Goal: Task Accomplishment & Management: Use online tool/utility

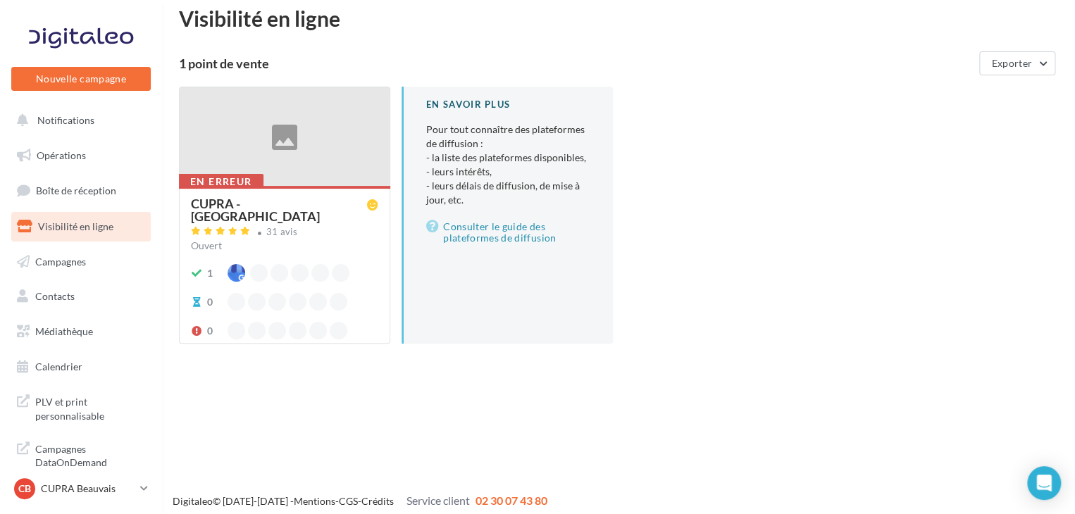
scroll to position [23, 0]
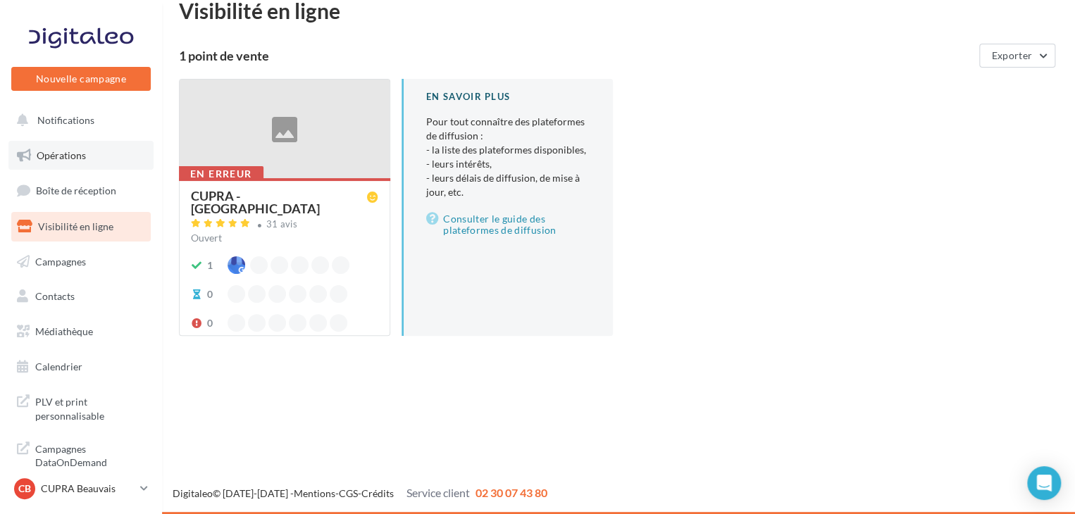
click at [141, 166] on link "Opérations" at bounding box center [80, 156] width 145 height 30
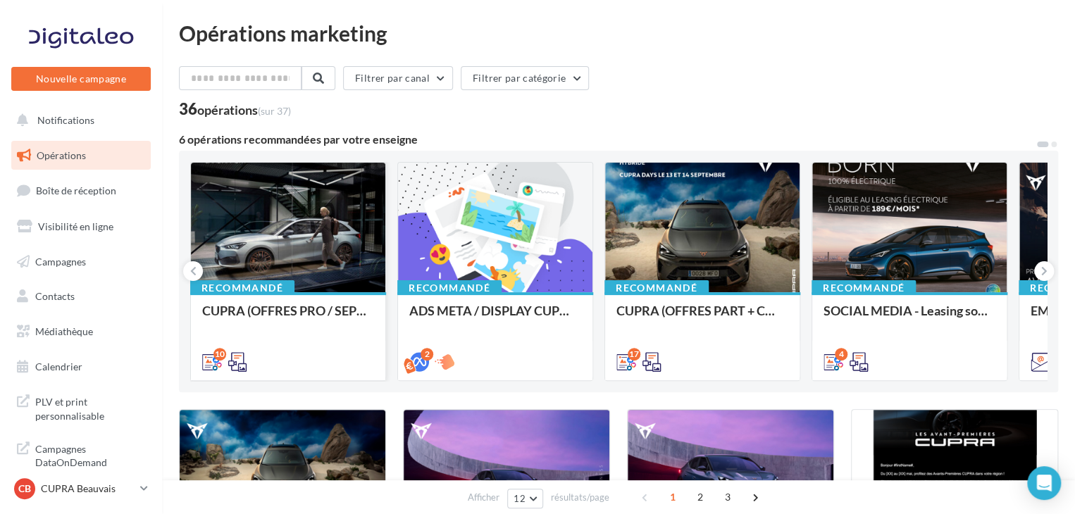
click at [320, 370] on div "10" at bounding box center [288, 360] width 194 height 39
click at [334, 340] on div "CUPRA (OFFRES PRO / SEPT) - SOCIAL MEDIA" at bounding box center [288, 336] width 172 height 64
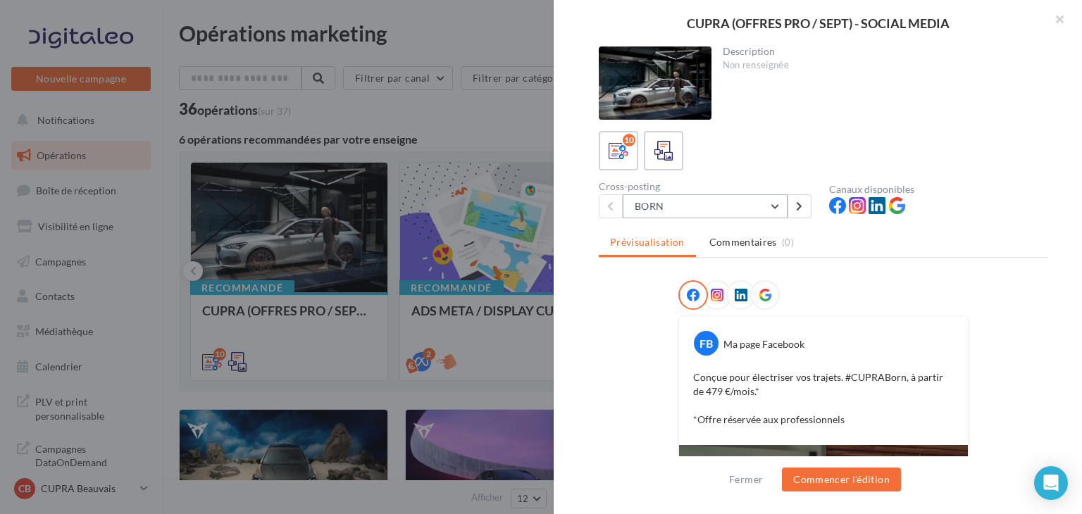
click at [780, 203] on button "BORN" at bounding box center [705, 206] width 165 height 24
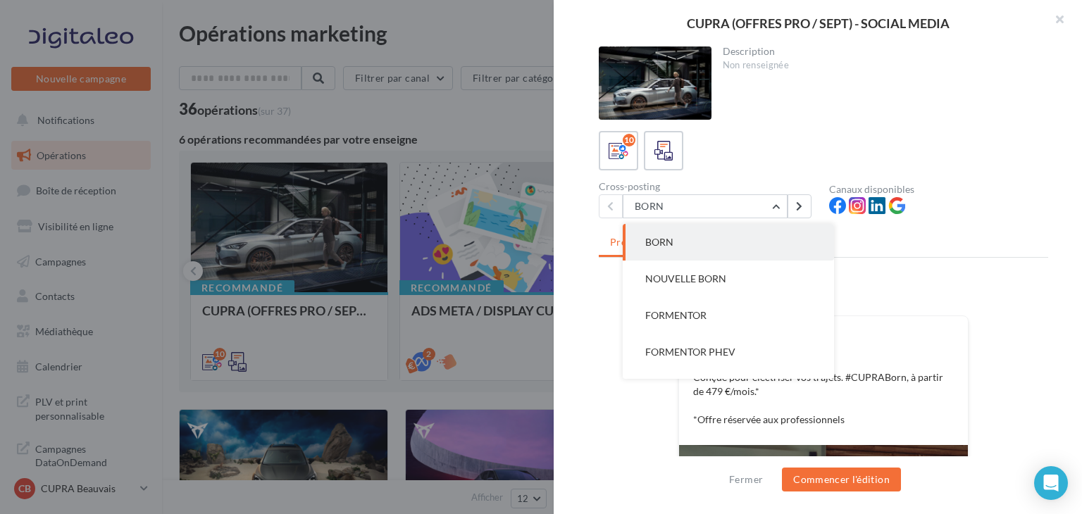
click at [780, 180] on div "10 Cross-posting BORN BORN NOUVELLE BORN FORMENTOR FORMENTOR PHEV LEON SP LEON …" at bounding box center [823, 174] width 449 height 87
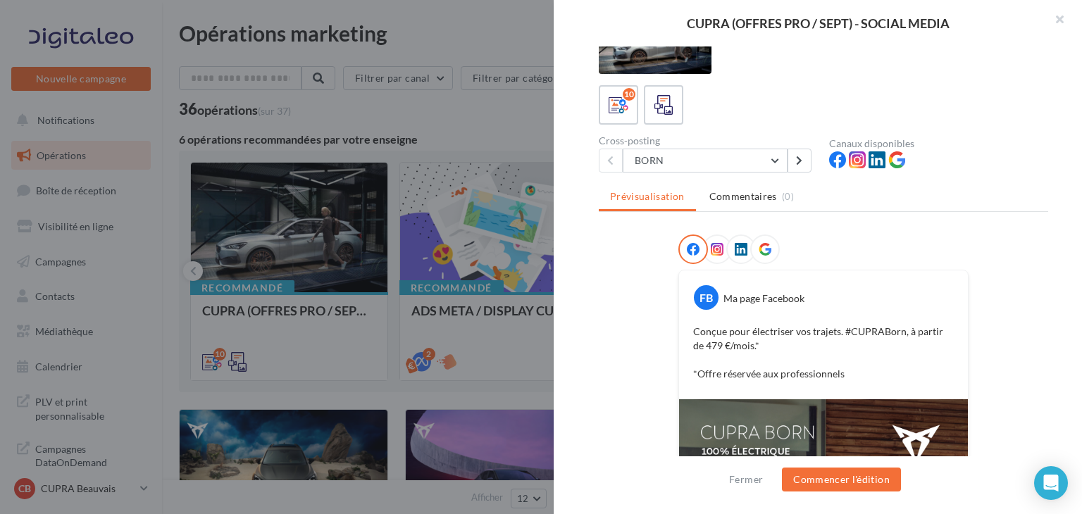
scroll to position [70, 0]
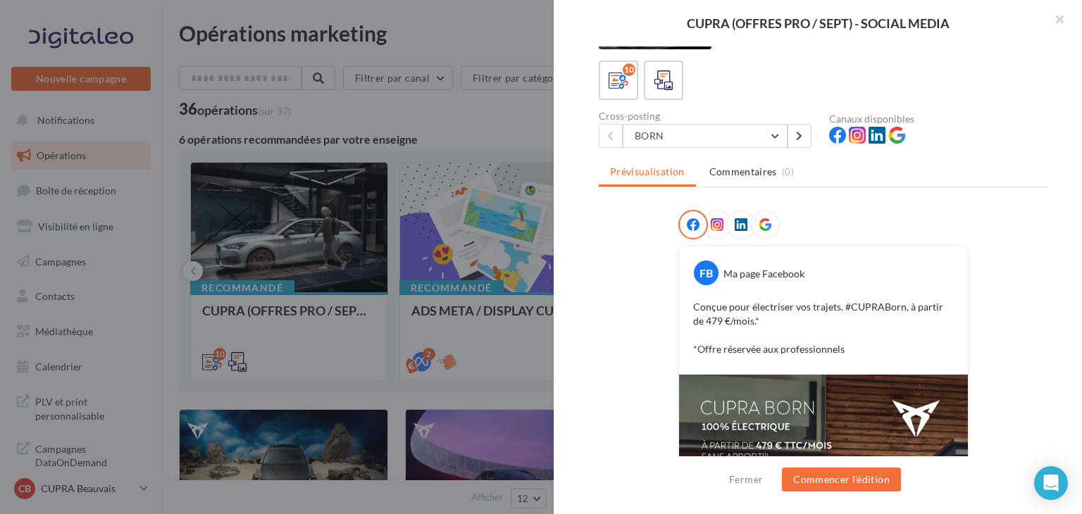
click at [711, 230] on span at bounding box center [717, 225] width 13 height 14
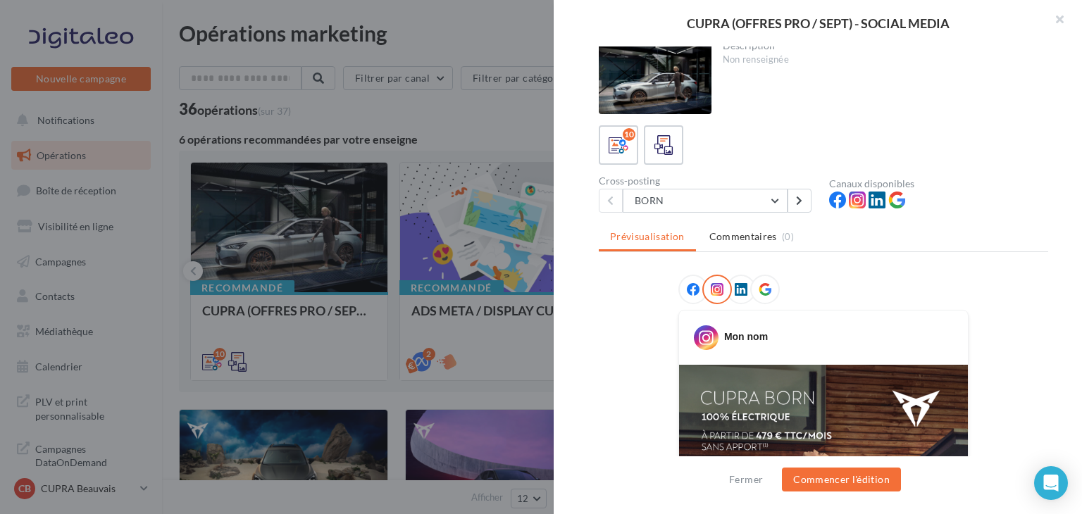
scroll to position [0, 0]
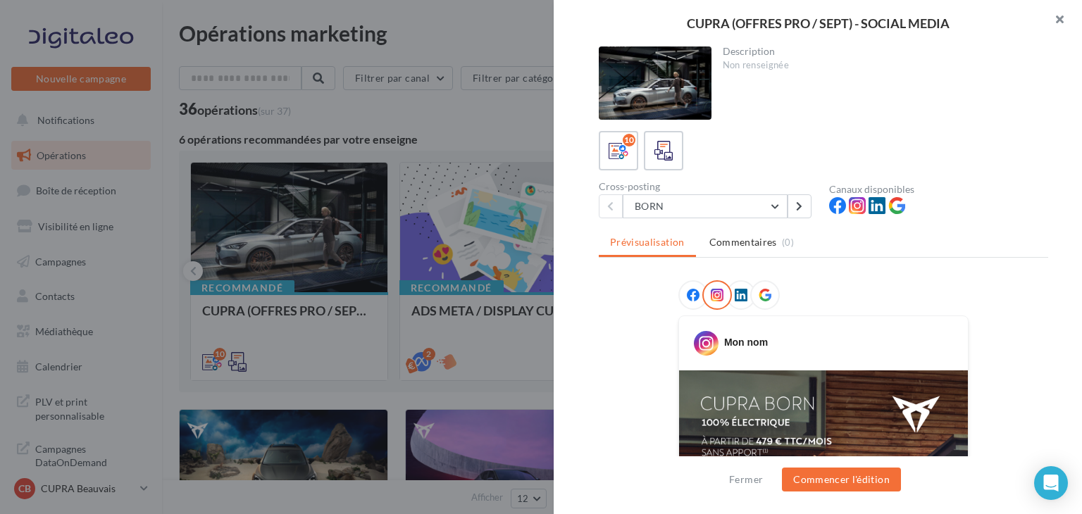
click at [1067, 19] on button "button" at bounding box center [1054, 21] width 56 height 42
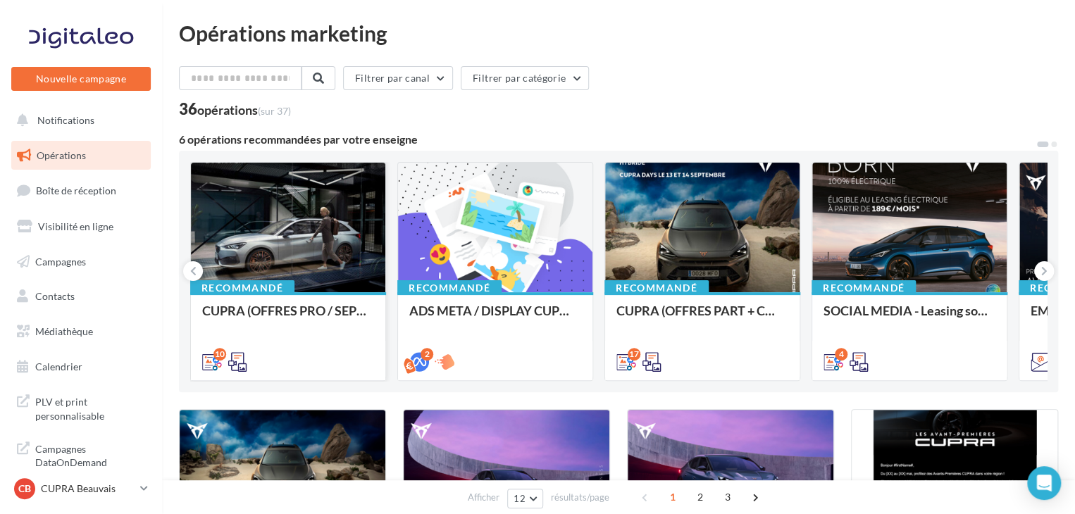
click at [342, 264] on div at bounding box center [288, 228] width 194 height 131
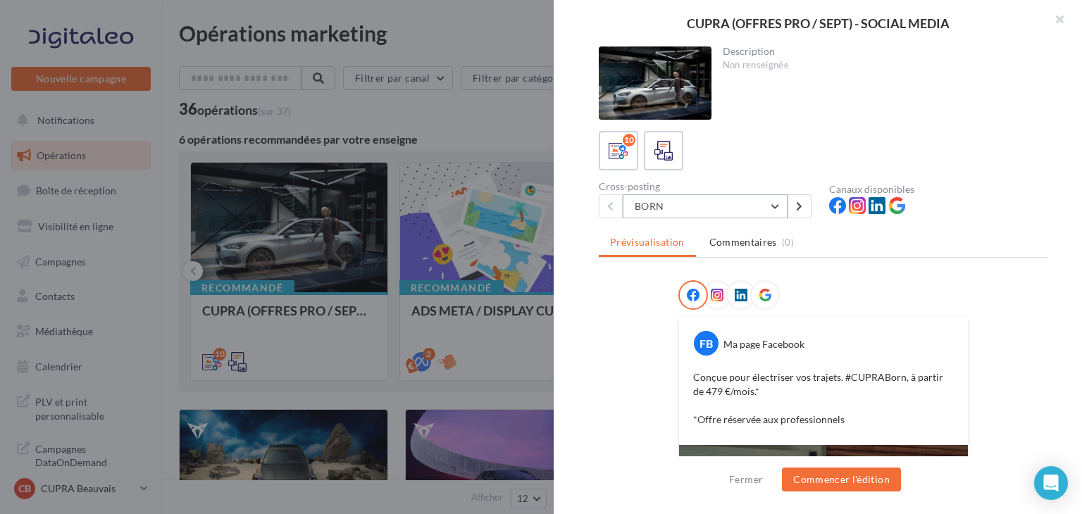
click at [756, 212] on button "BORN" at bounding box center [705, 206] width 165 height 24
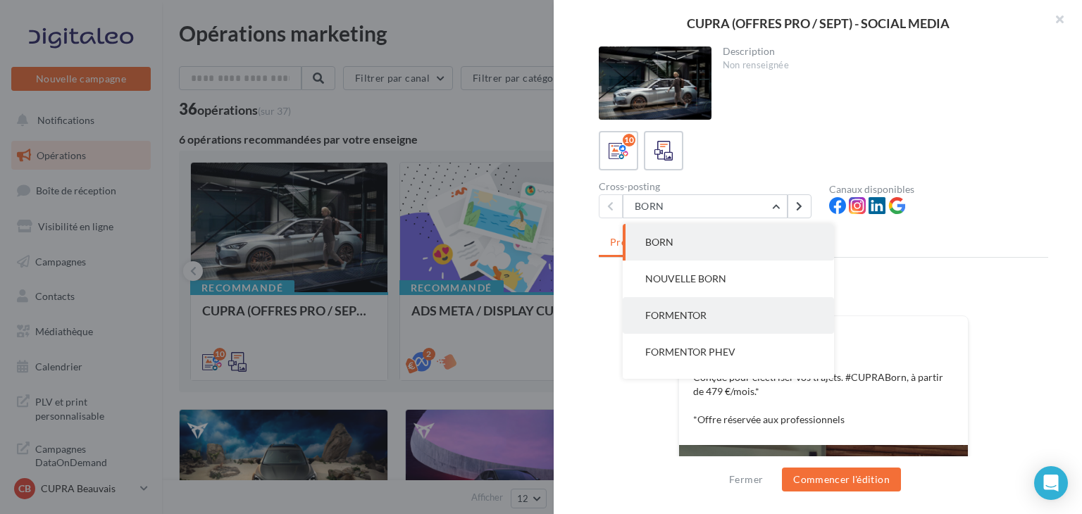
click at [716, 308] on button "FORMENTOR" at bounding box center [728, 315] width 211 height 37
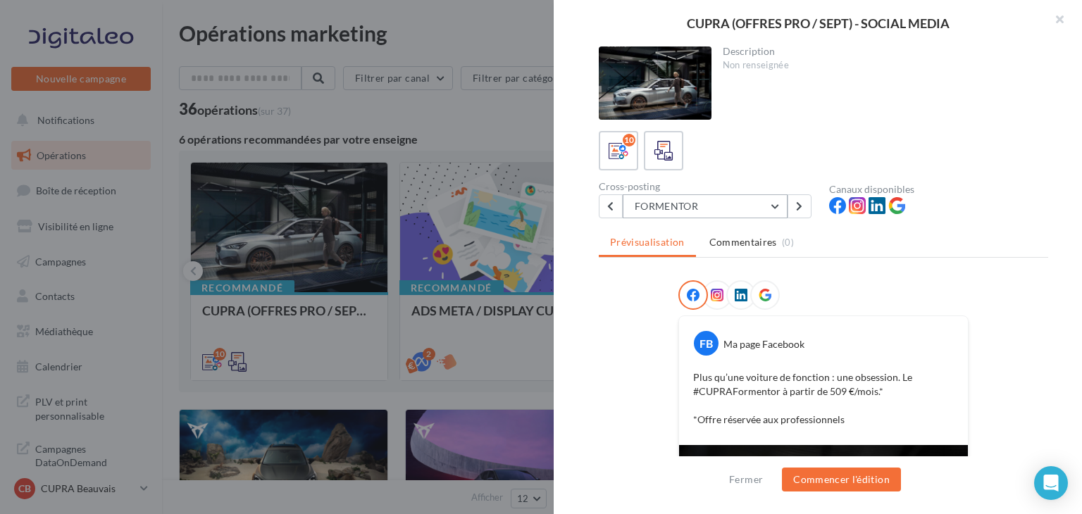
click at [721, 215] on button "FORMENTOR" at bounding box center [705, 206] width 165 height 24
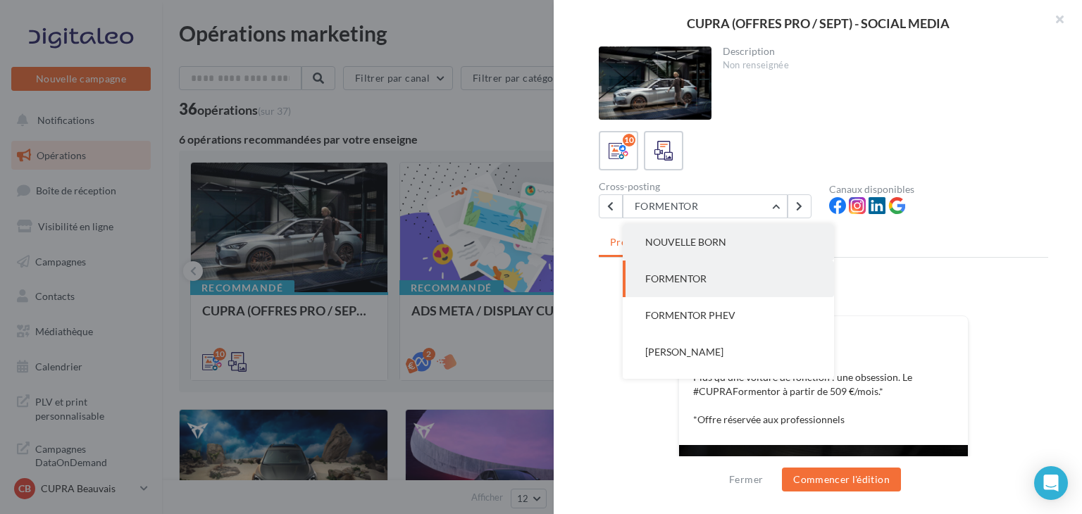
click at [710, 254] on button "NOUVELLE BORN" at bounding box center [728, 242] width 211 height 37
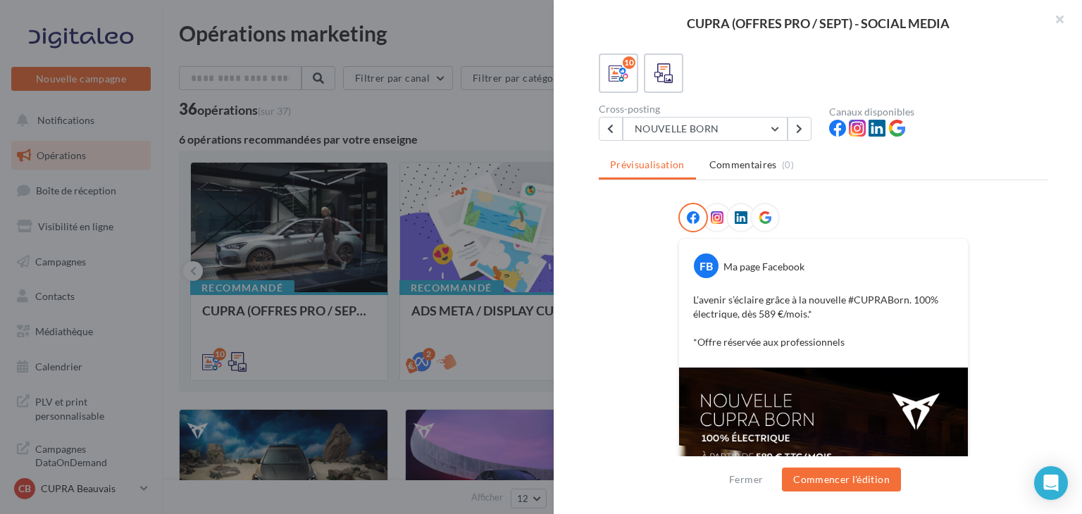
scroll to position [0, 0]
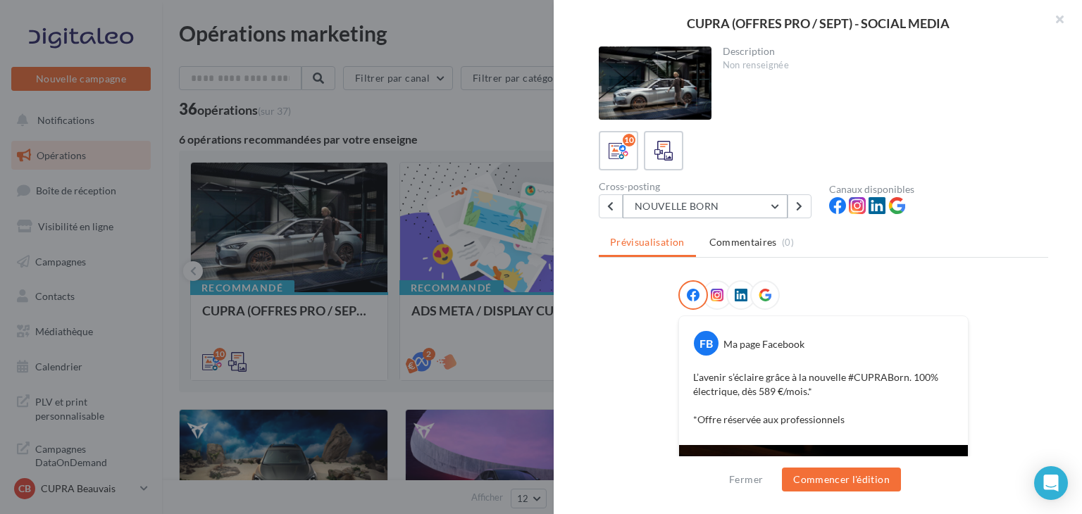
click at [747, 210] on button "NOUVELLE BORN" at bounding box center [705, 206] width 165 height 24
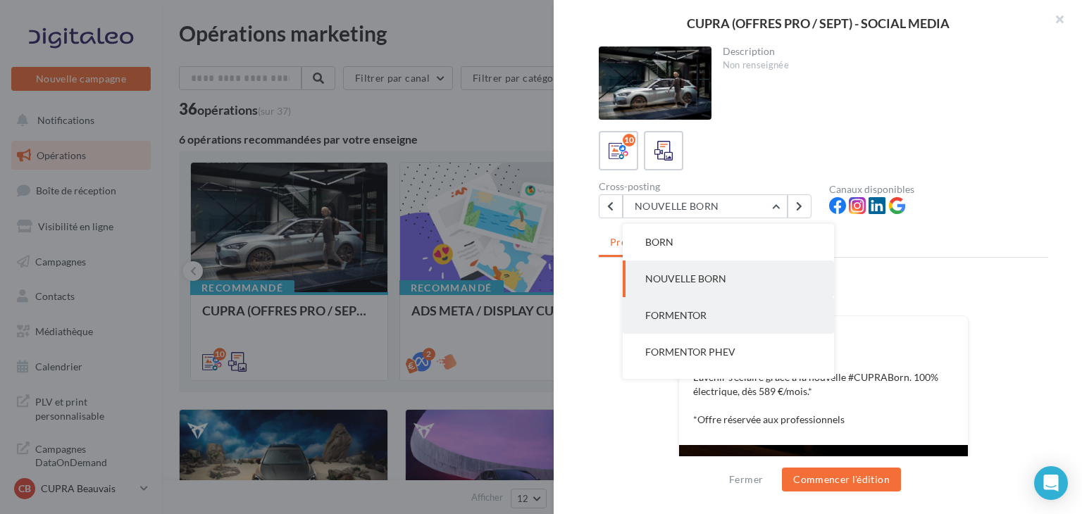
click at [712, 305] on button "FORMENTOR" at bounding box center [728, 315] width 211 height 37
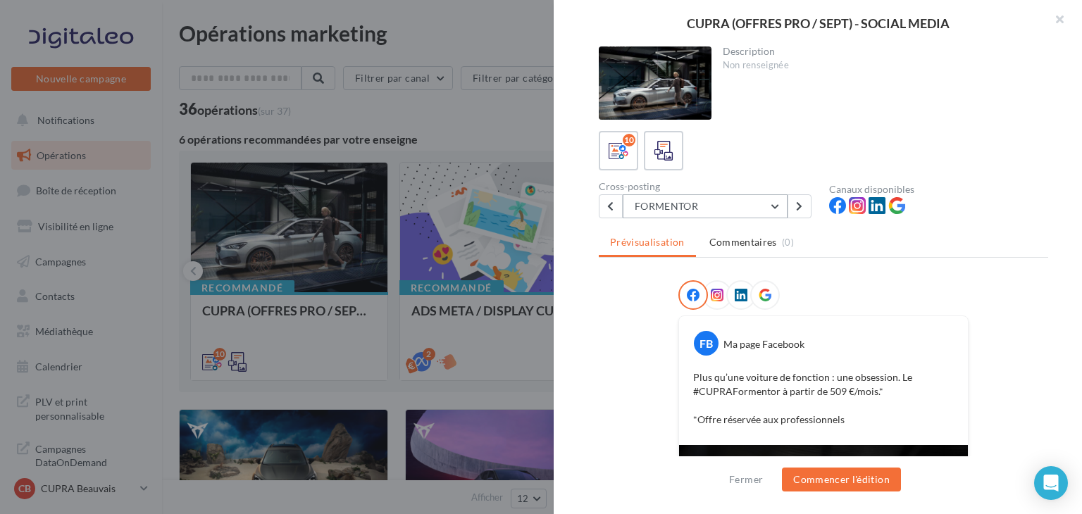
click at [647, 215] on button "FORMENTOR" at bounding box center [705, 206] width 165 height 24
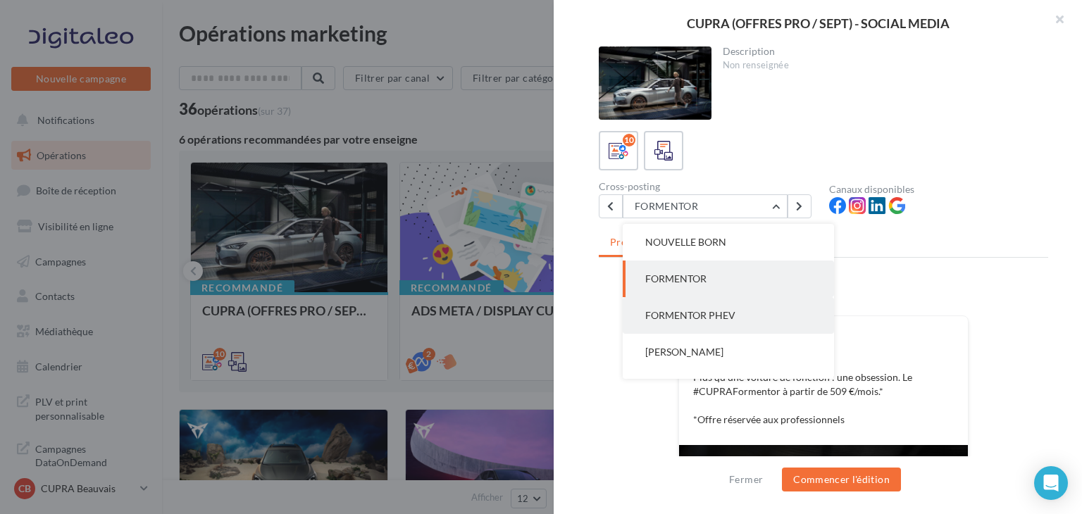
click at [674, 311] on span "FORMENTOR PHEV" at bounding box center [690, 315] width 90 height 12
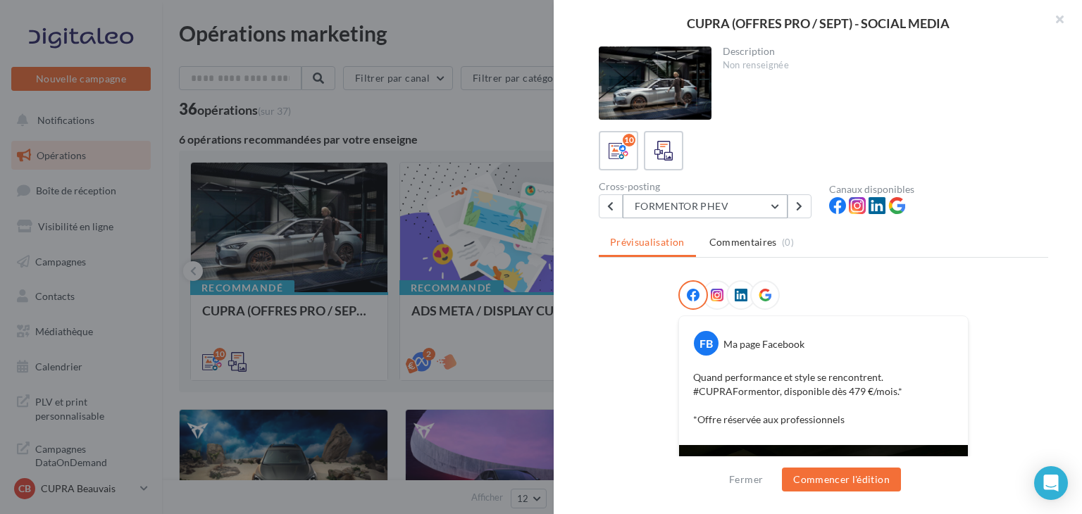
scroll to position [70, 0]
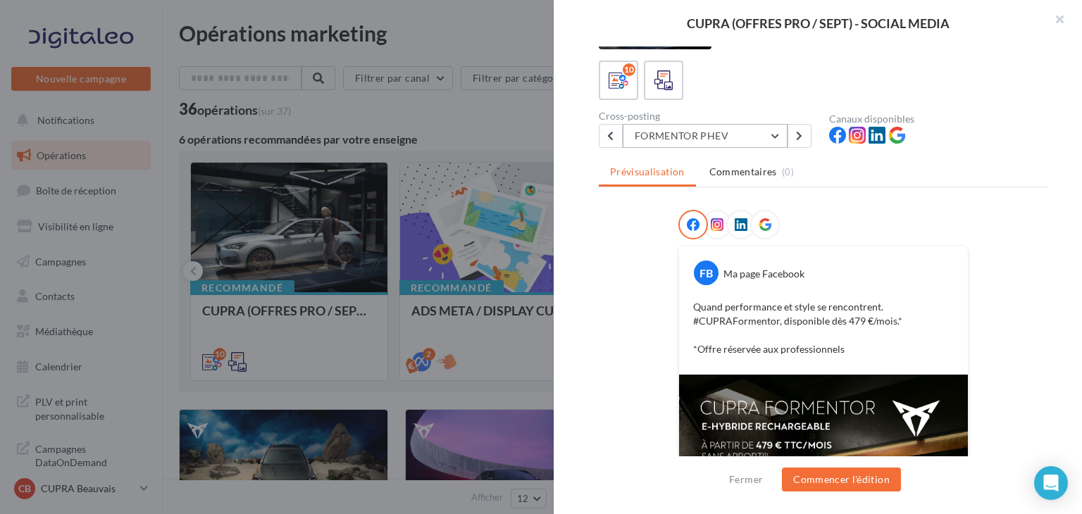
click at [764, 203] on div "Prévisualisation Commentaires (0) FB Ma page Facebook Quand performance et styl…" at bounding box center [823, 279] width 449 height 241
click at [755, 140] on button "FORMENTOR PHEV" at bounding box center [705, 136] width 165 height 24
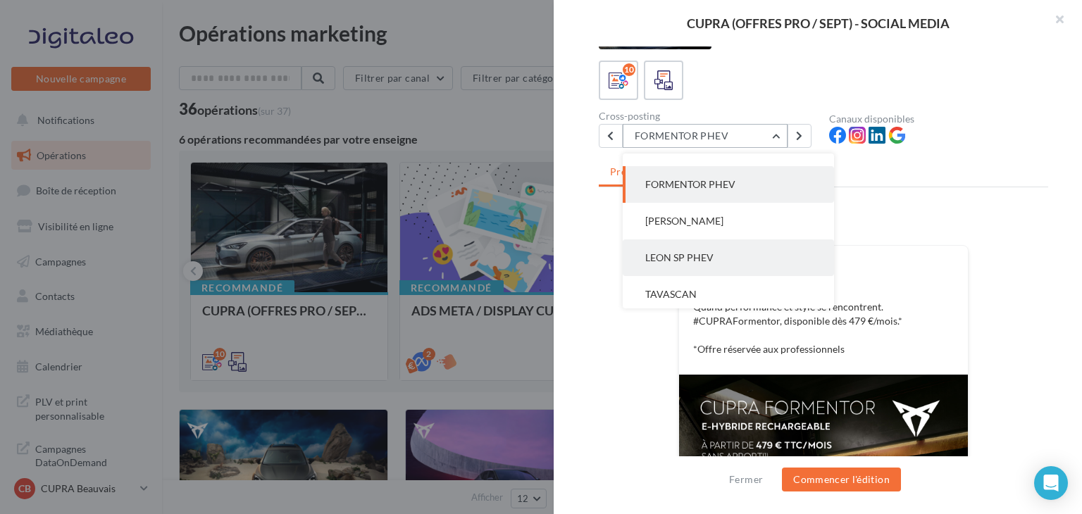
scroll to position [73, 0]
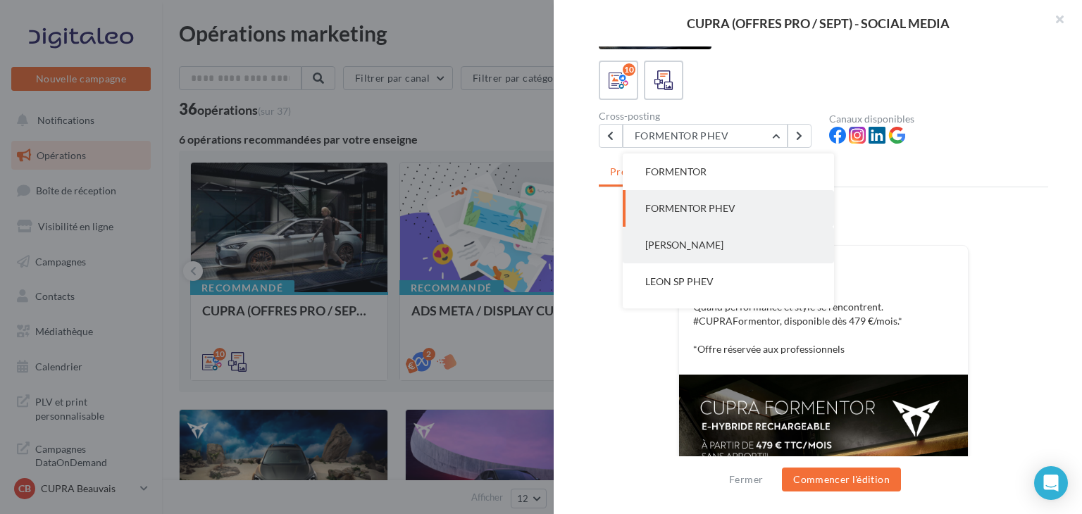
click at [711, 248] on button "LEON SP" at bounding box center [728, 245] width 211 height 37
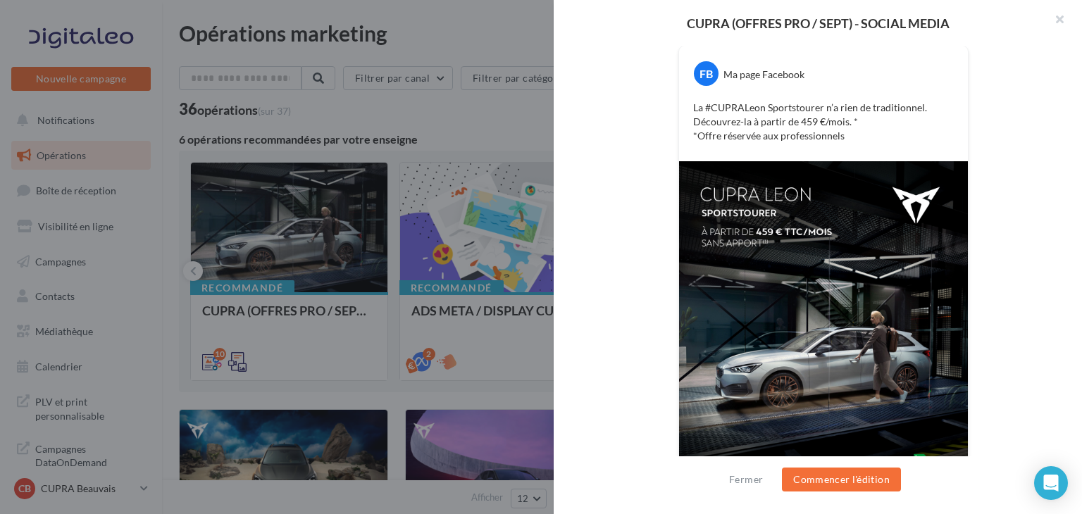
scroll to position [340, 0]
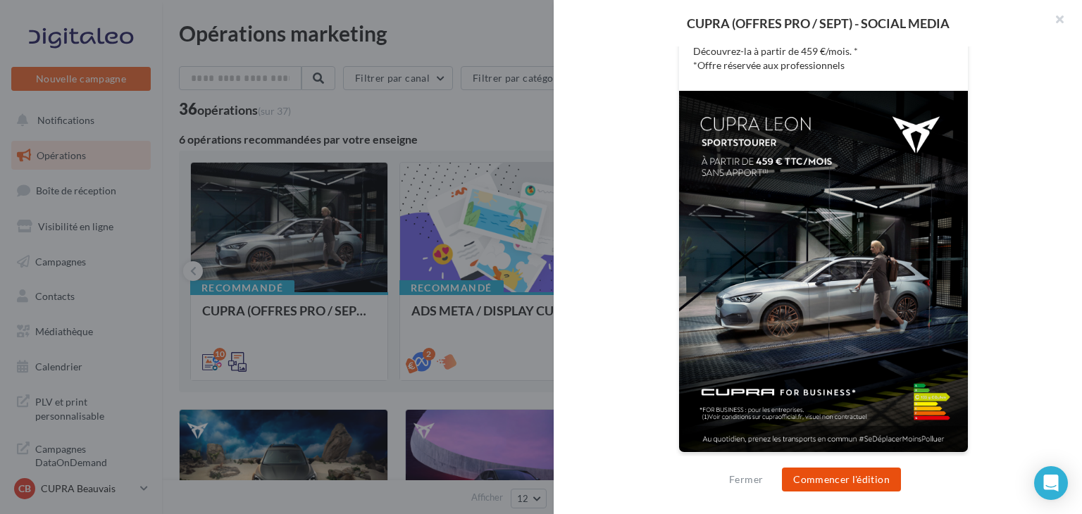
click at [868, 485] on button "Commencer l'édition" at bounding box center [841, 480] width 119 height 24
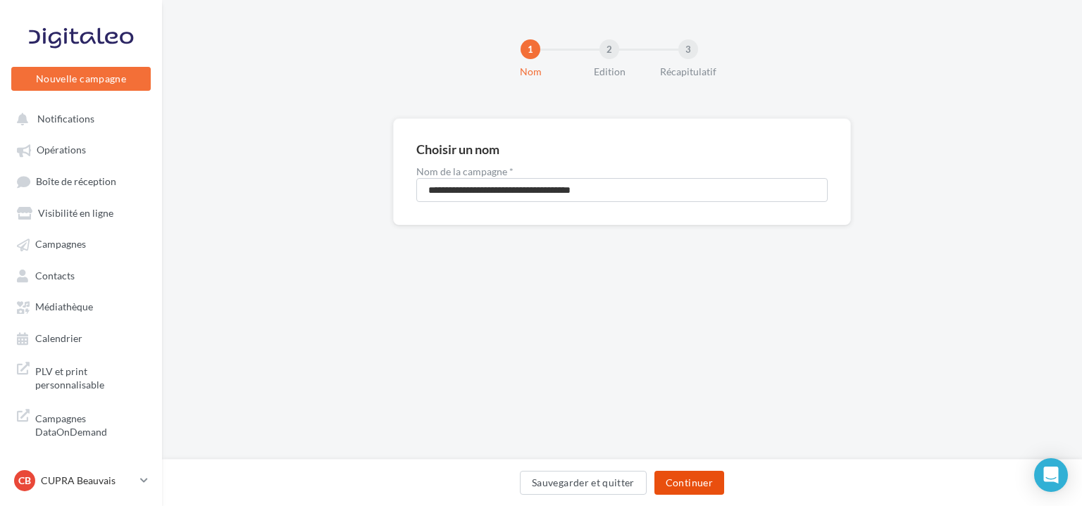
click at [696, 488] on button "Continuer" at bounding box center [689, 483] width 70 height 24
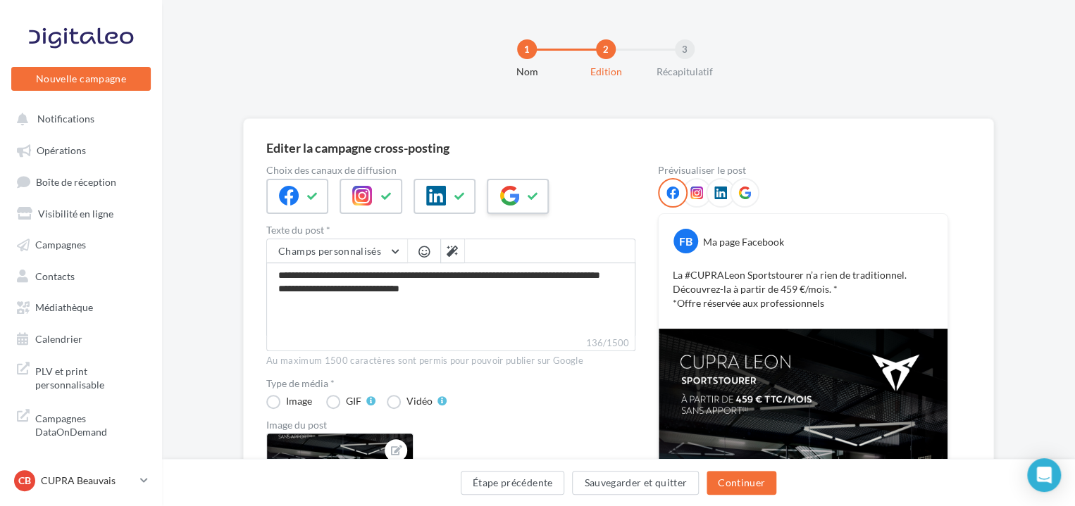
click at [535, 201] on button at bounding box center [533, 196] width 17 height 21
click at [452, 190] on button at bounding box center [460, 196] width 17 height 21
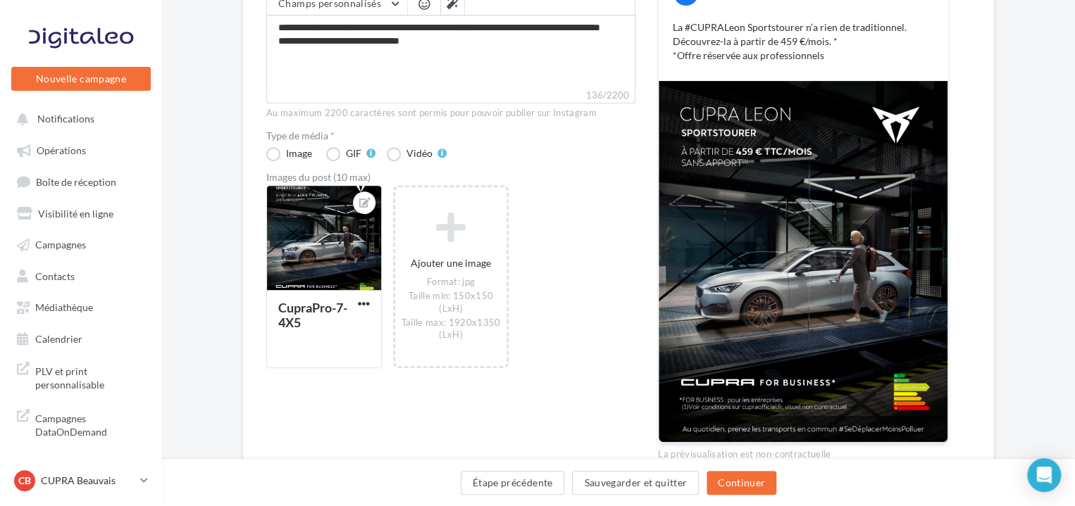
scroll to position [282, 0]
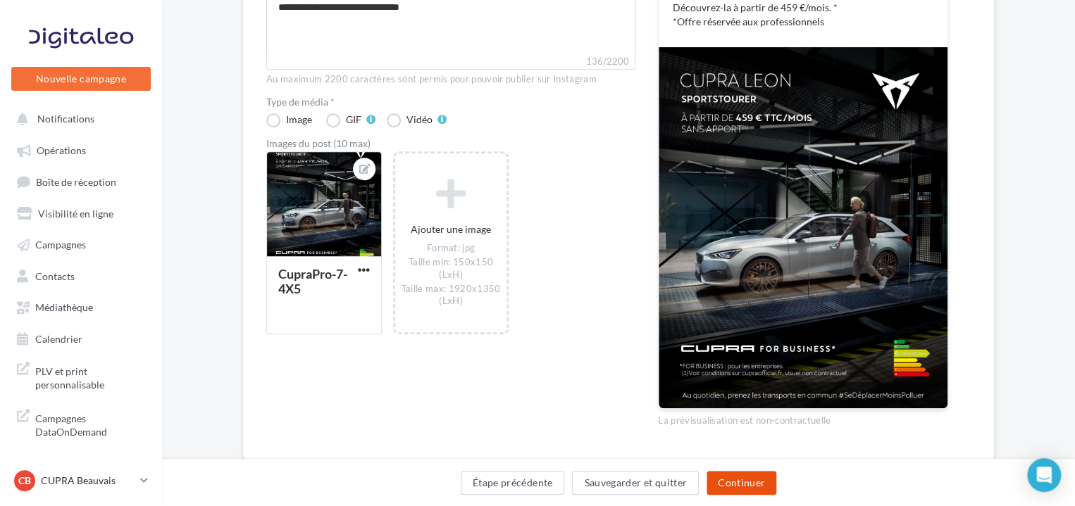
click at [744, 488] on button "Continuer" at bounding box center [742, 483] width 70 height 24
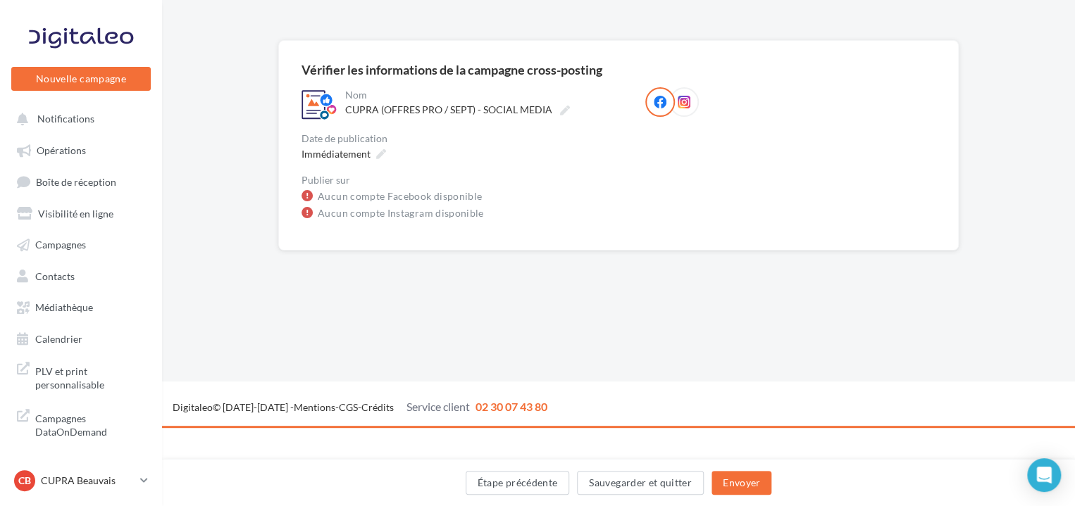
scroll to position [0, 0]
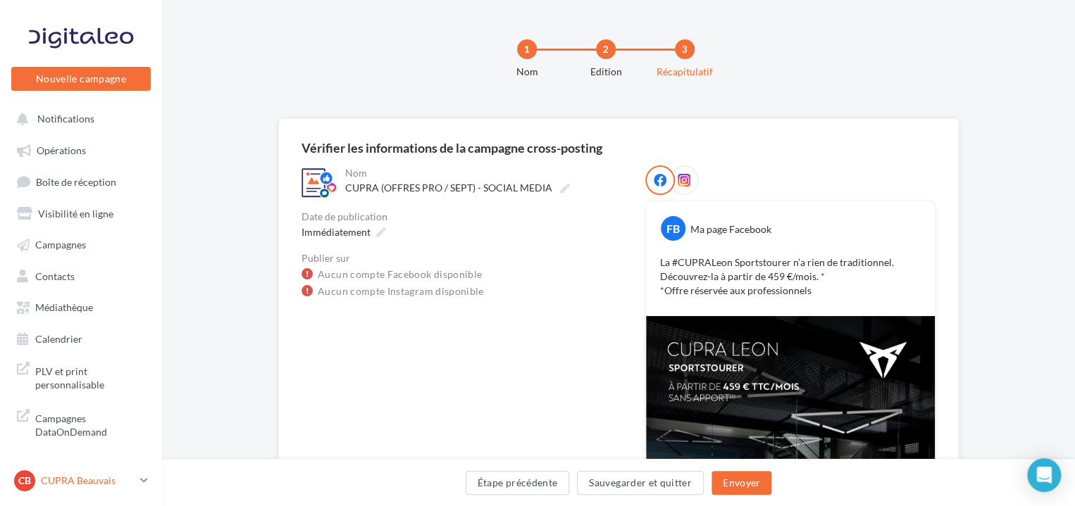
click at [100, 475] on link "CB CUPRA Beauvais cupra_beauvais" at bounding box center [80, 481] width 139 height 27
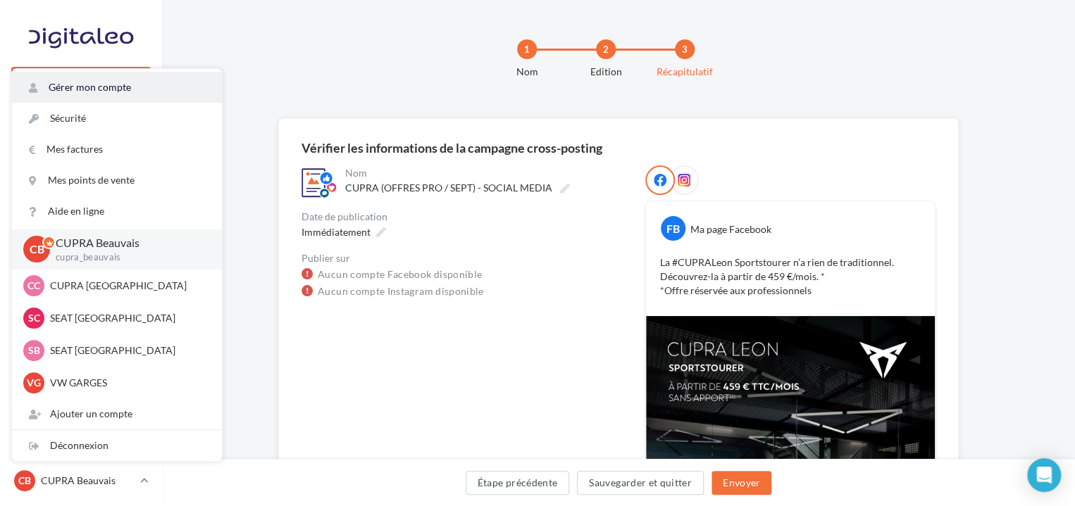
click at [194, 92] on link "Gérer mon compte" at bounding box center [117, 87] width 210 height 31
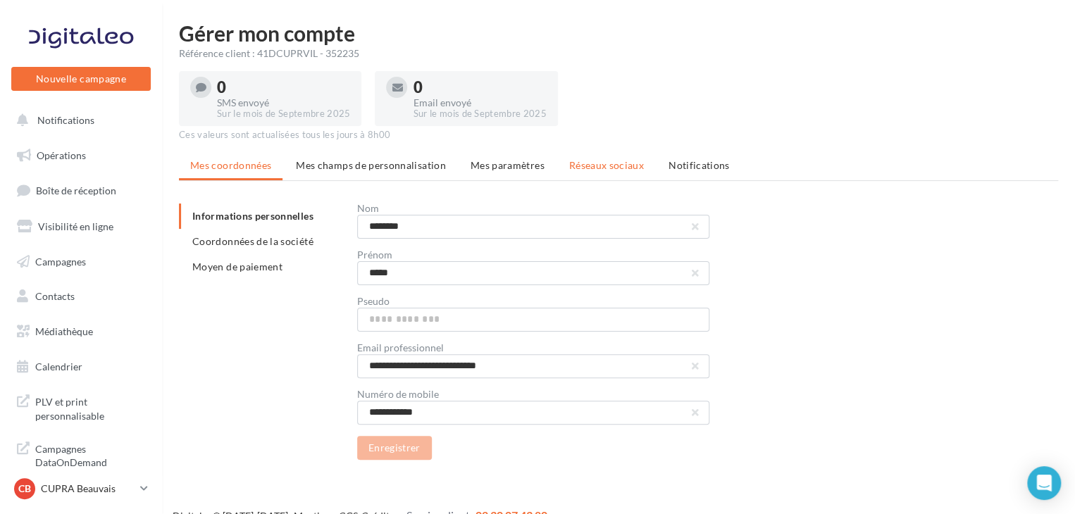
click at [578, 164] on span "Réseaux sociaux" at bounding box center [606, 165] width 75 height 12
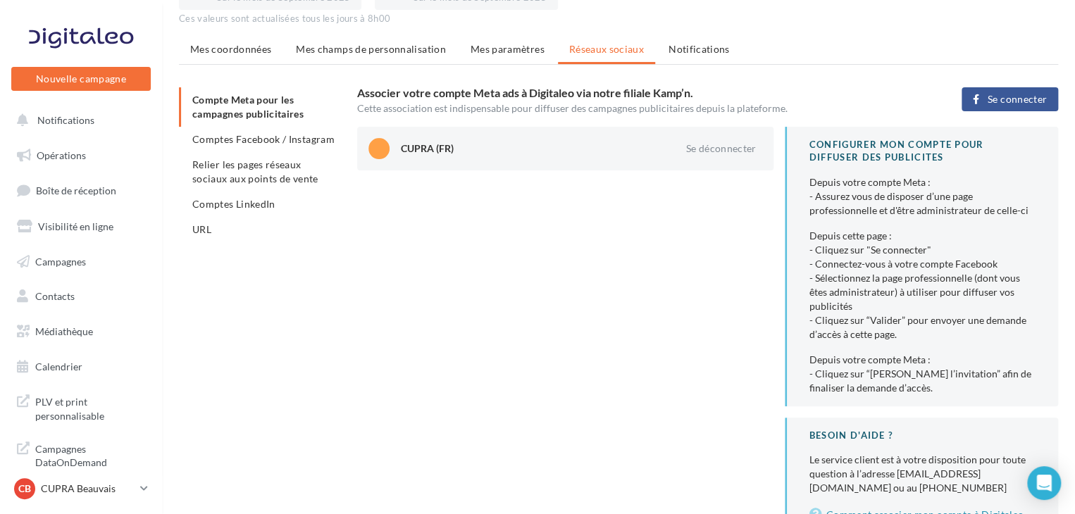
scroll to position [141, 0]
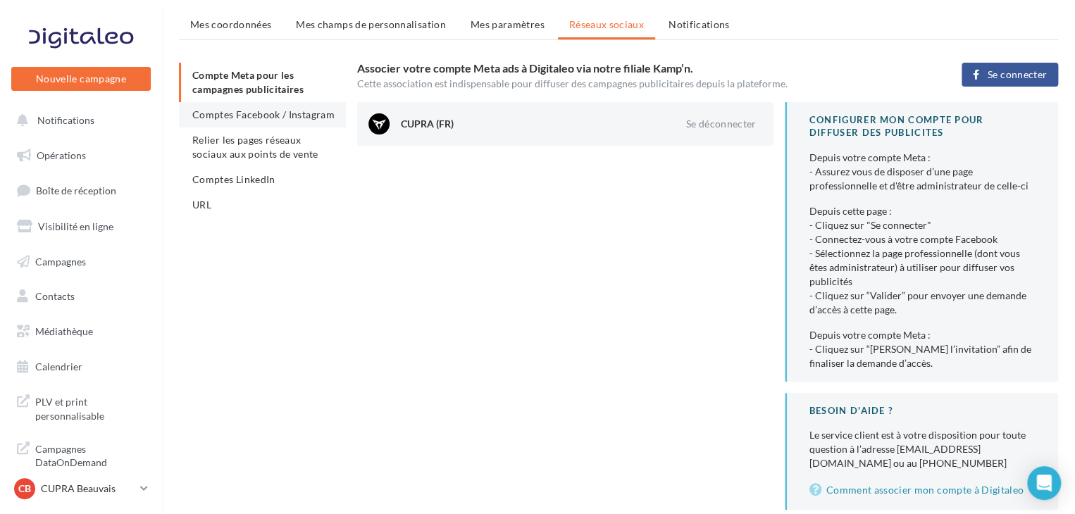
click at [242, 124] on li "Comptes Facebook / Instagram" at bounding box center [262, 114] width 167 height 25
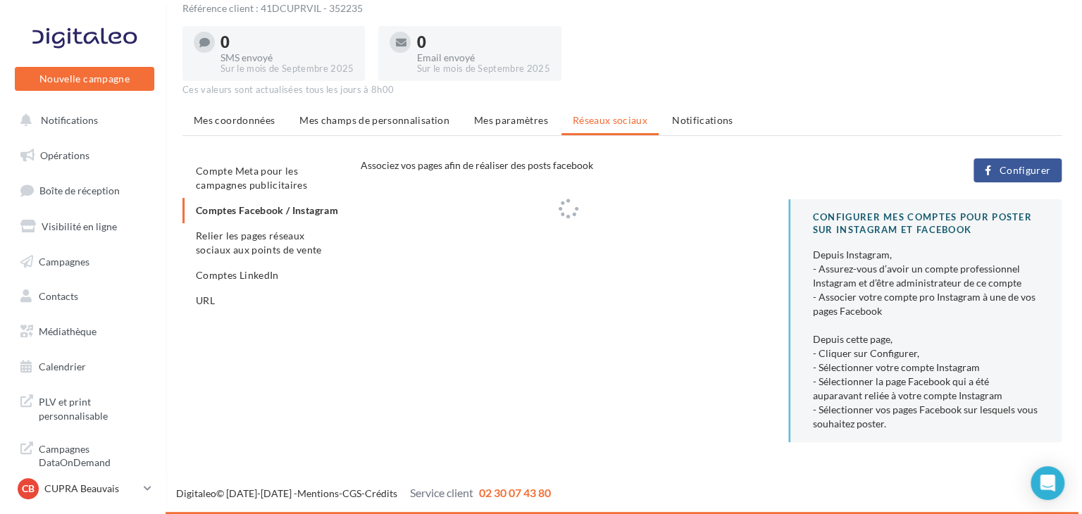
scroll to position [141, 0]
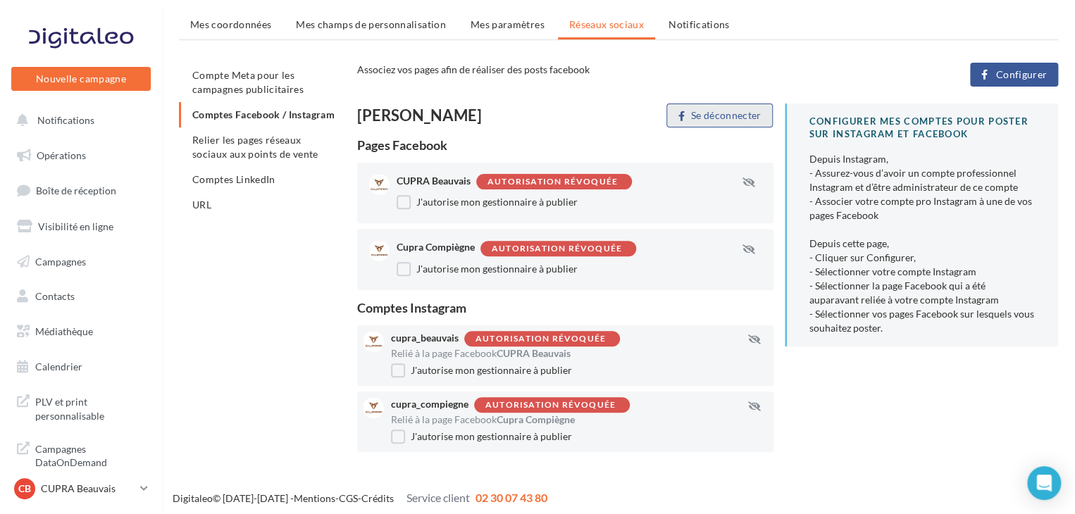
click at [682, 107] on button "Se déconnecter" at bounding box center [719, 116] width 106 height 24
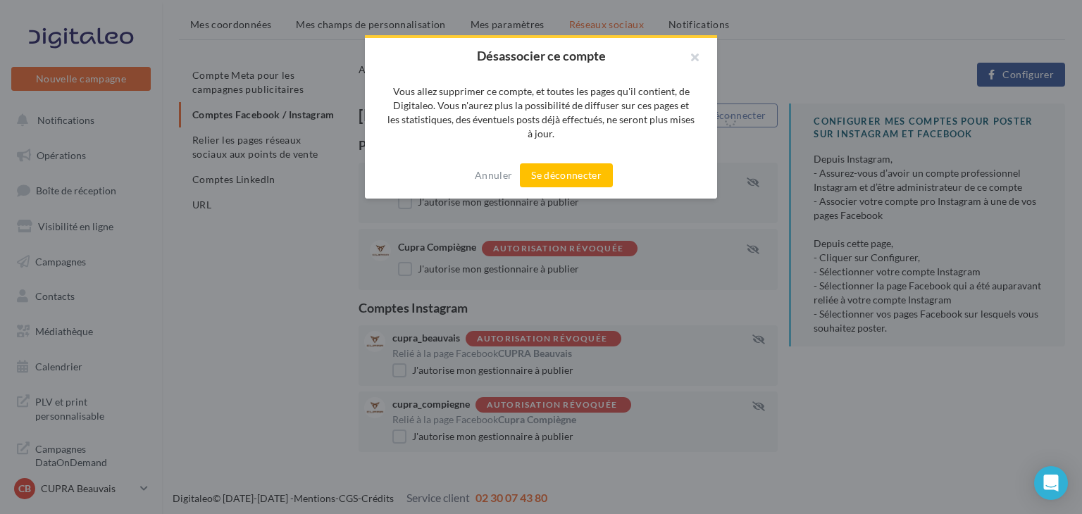
click at [569, 156] on div "Annuler Se déconnecter" at bounding box center [541, 175] width 352 height 46
click at [568, 165] on button "Se déconnecter" at bounding box center [566, 175] width 93 height 24
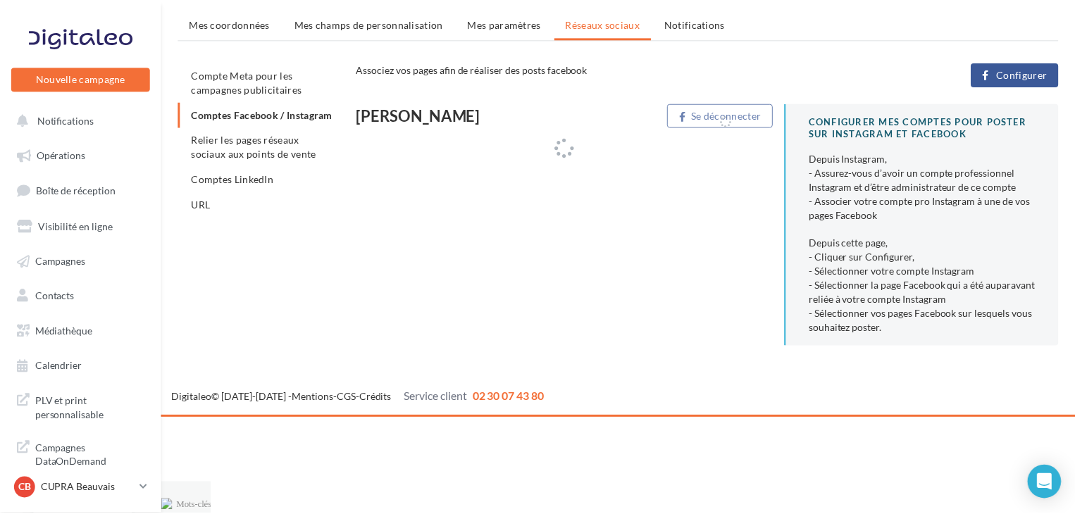
scroll to position [45, 0]
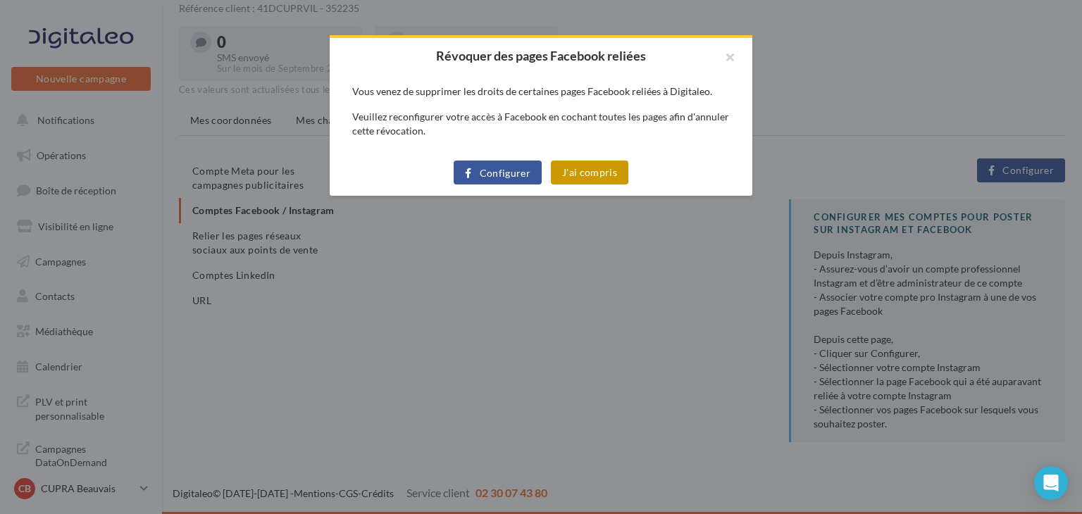
click at [585, 176] on button "J'ai compris" at bounding box center [589, 173] width 77 height 24
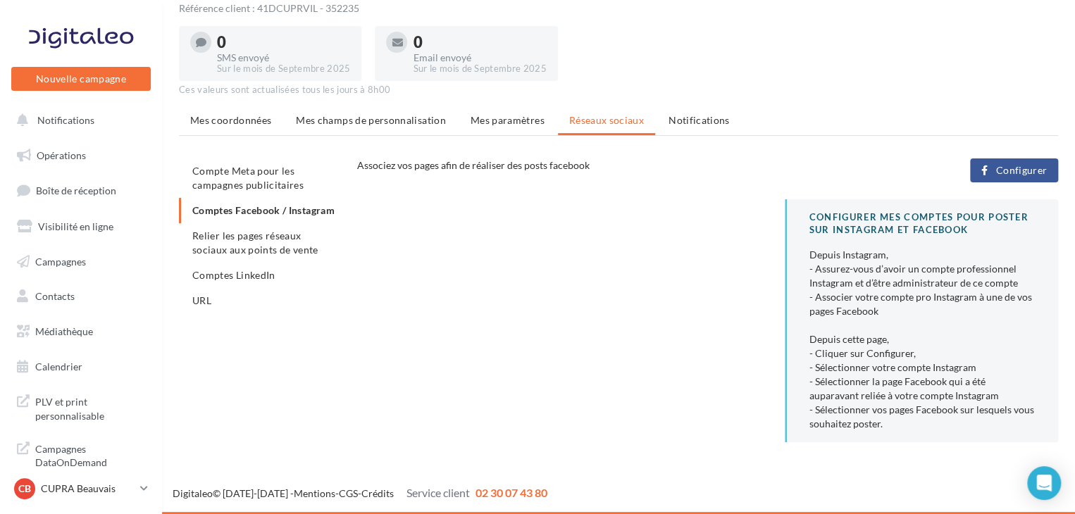
click at [1016, 165] on span "Configurer" at bounding box center [1020, 170] width 51 height 11
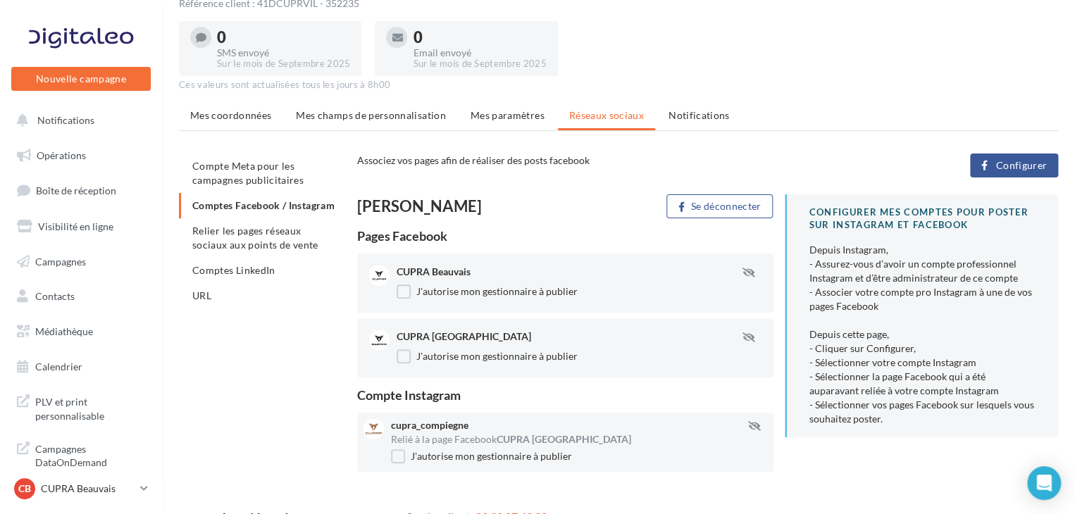
scroll to position [70, 0]
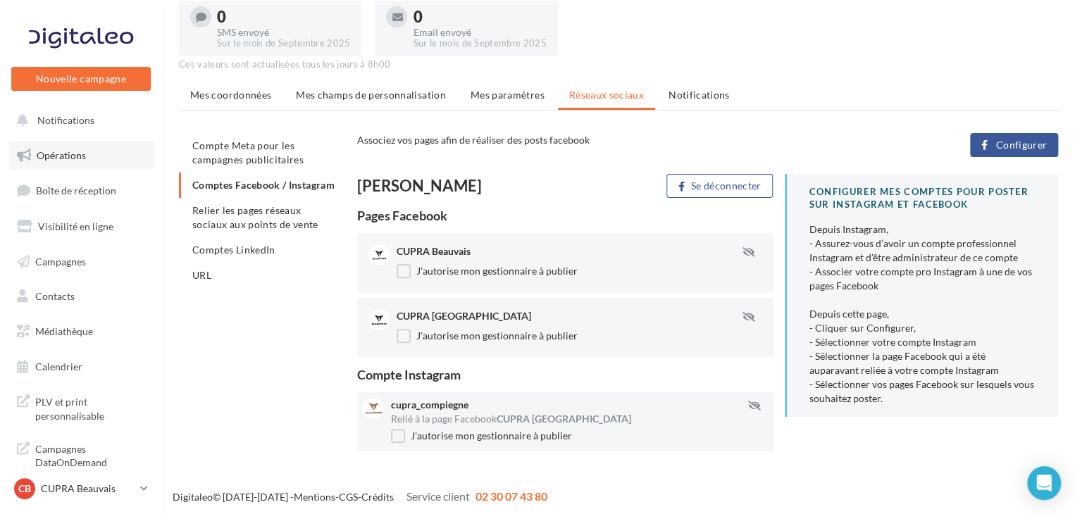
click at [46, 155] on span "Opérations" at bounding box center [61, 155] width 49 height 12
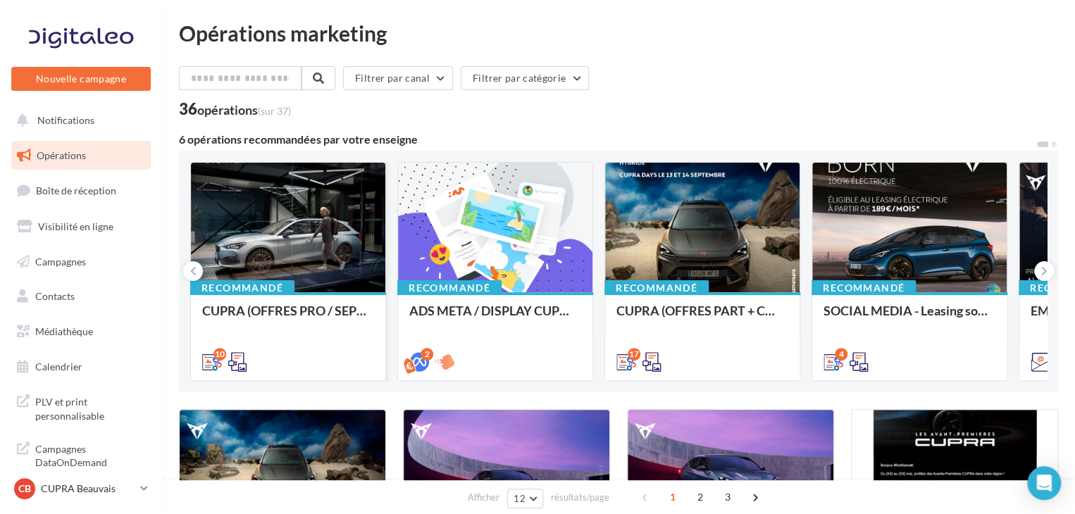
click at [242, 251] on div at bounding box center [288, 228] width 194 height 131
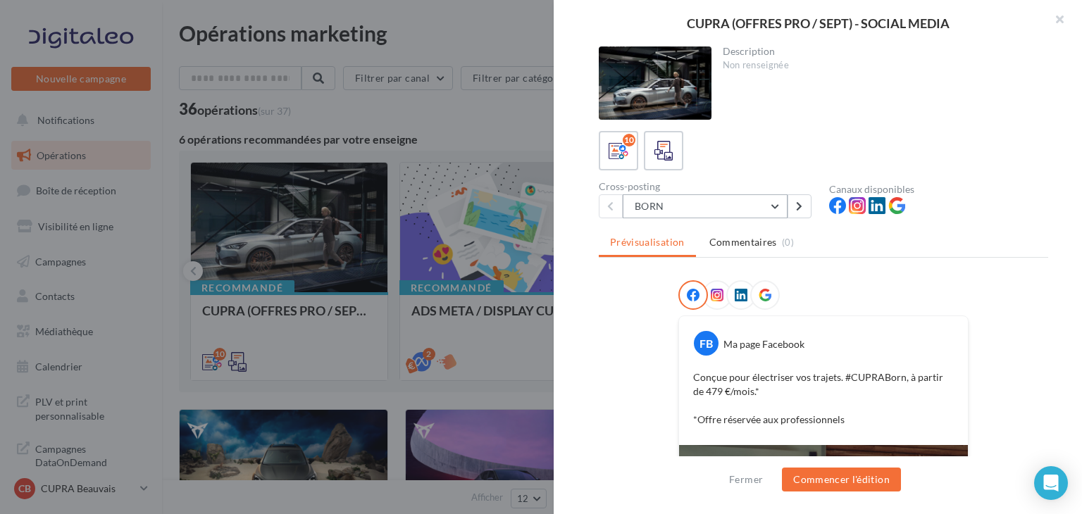
click at [731, 215] on button "BORN" at bounding box center [705, 206] width 165 height 24
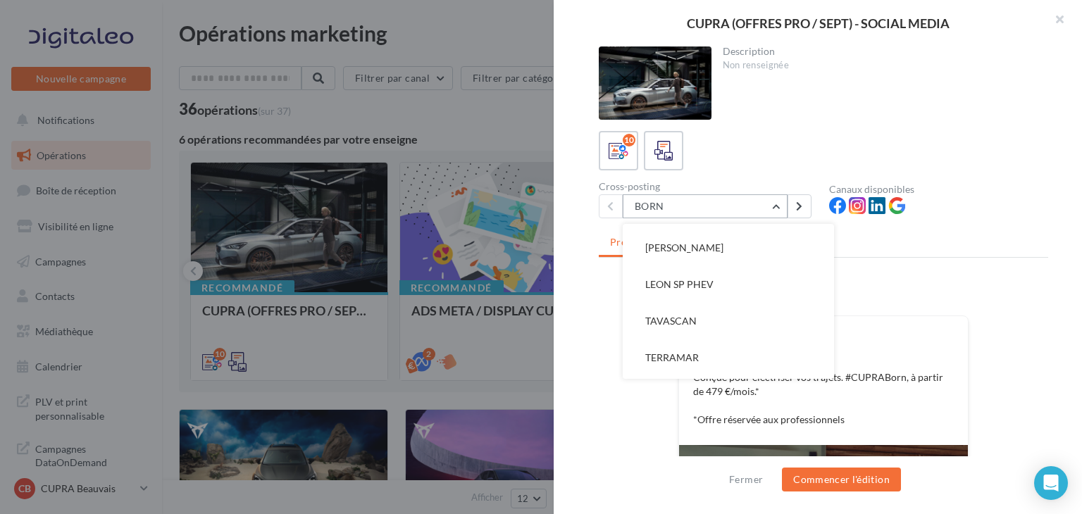
scroll to position [70, 0]
click at [699, 307] on button "LEON SP" at bounding box center [728, 318] width 211 height 37
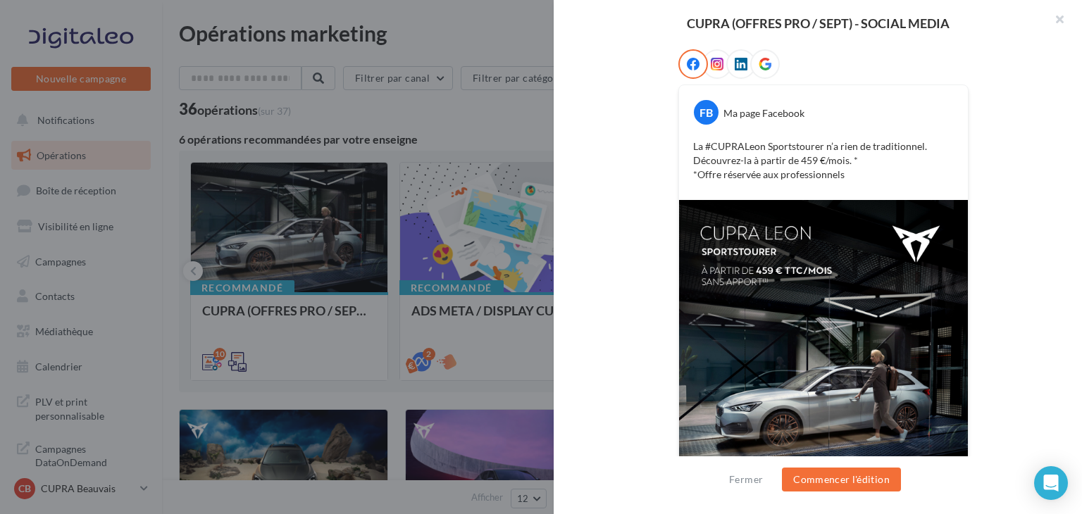
scroll to position [340, 0]
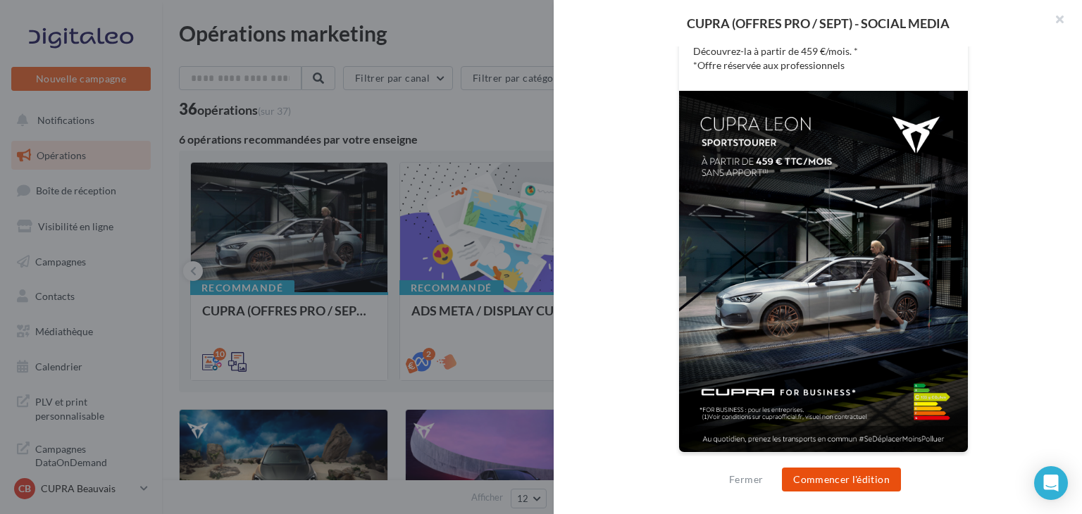
click at [846, 475] on button "Commencer l'édition" at bounding box center [841, 480] width 119 height 24
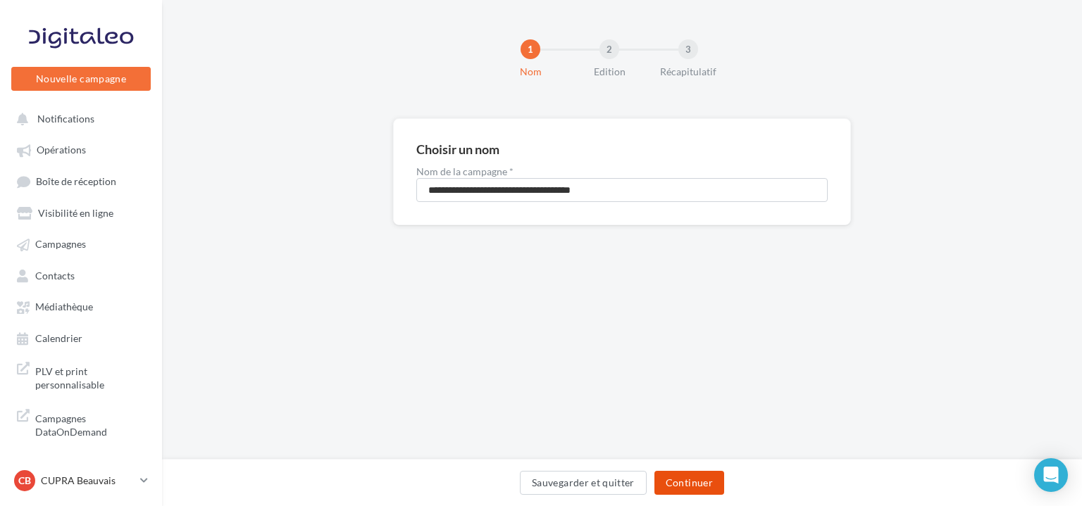
click at [671, 485] on button "Continuer" at bounding box center [689, 483] width 70 height 24
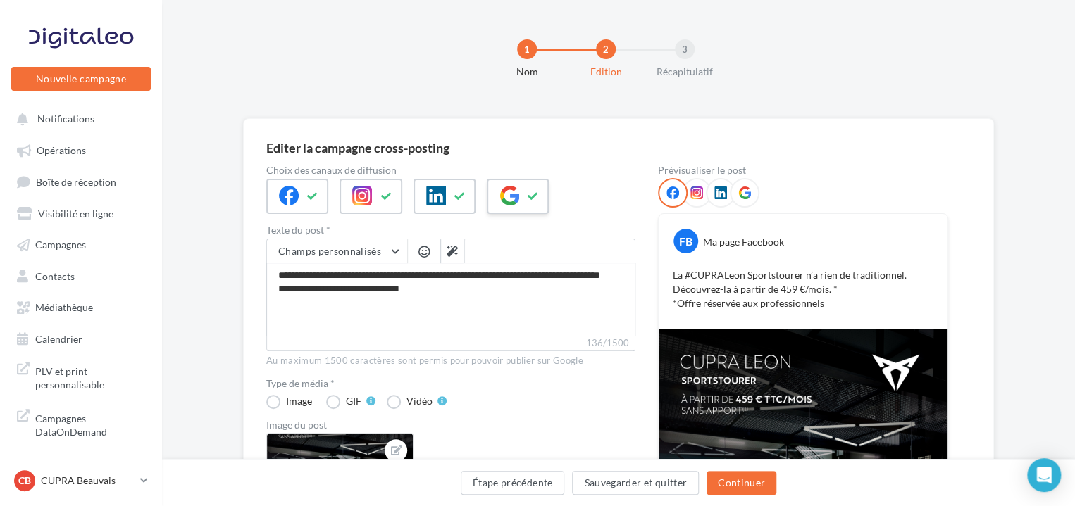
click at [528, 194] on icon at bounding box center [533, 197] width 11 height 10
click at [459, 186] on button at bounding box center [460, 196] width 17 height 21
click at [756, 485] on button "Continuer" at bounding box center [742, 483] width 70 height 24
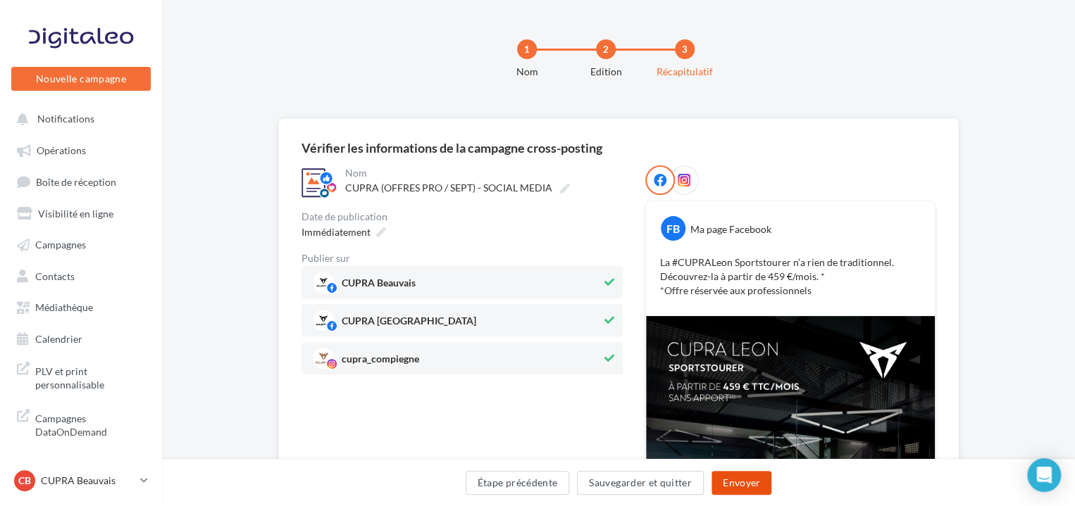
click at [756, 485] on button "Envoyer" at bounding box center [741, 483] width 60 height 24
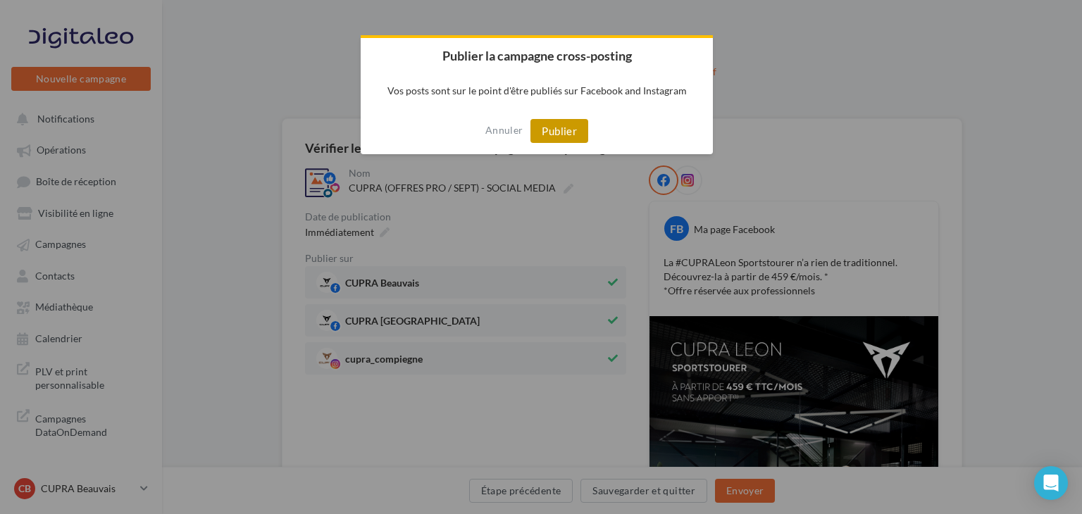
click at [582, 127] on button "Publier" at bounding box center [559, 131] width 58 height 24
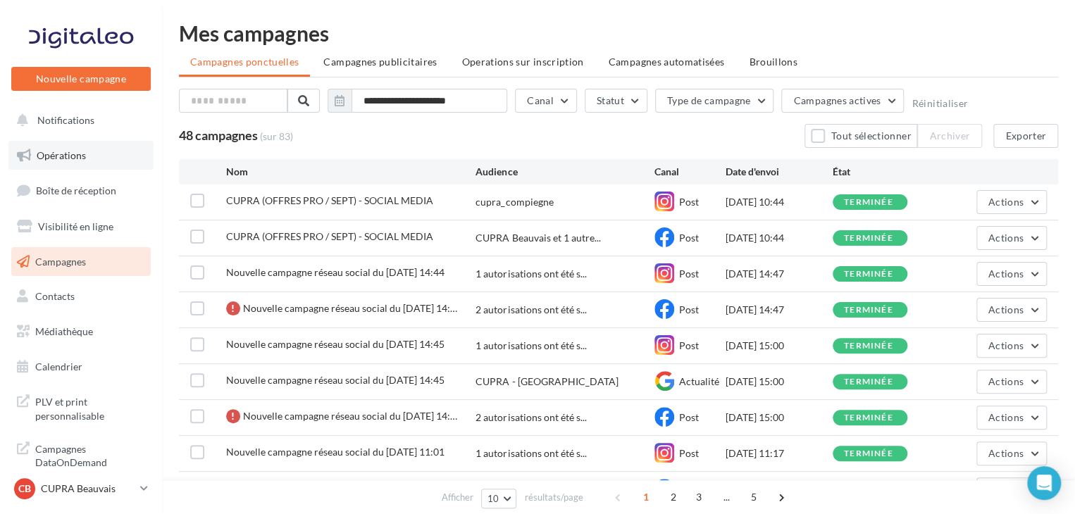
click at [90, 161] on link "Opérations" at bounding box center [80, 156] width 145 height 30
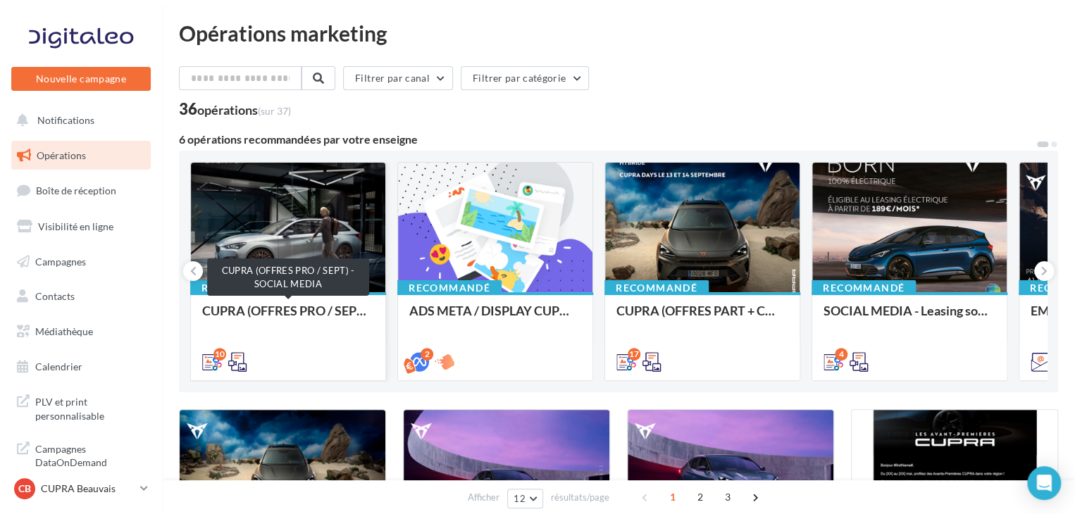
click at [255, 307] on div "CUPRA (OFFRES PRO / SEPT) - SOCIAL MEDIA" at bounding box center [288, 318] width 172 height 28
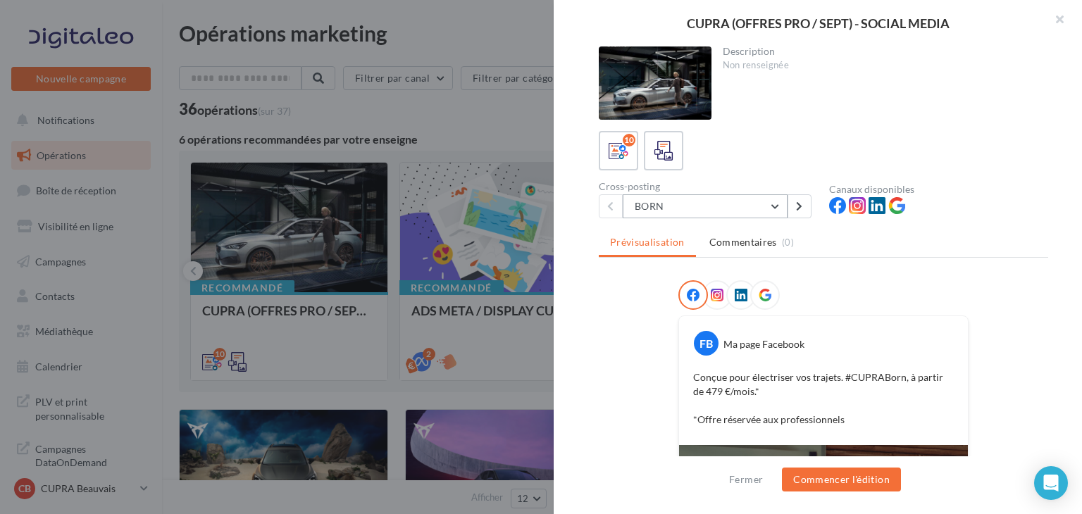
click at [764, 206] on button "BORN" at bounding box center [705, 206] width 165 height 24
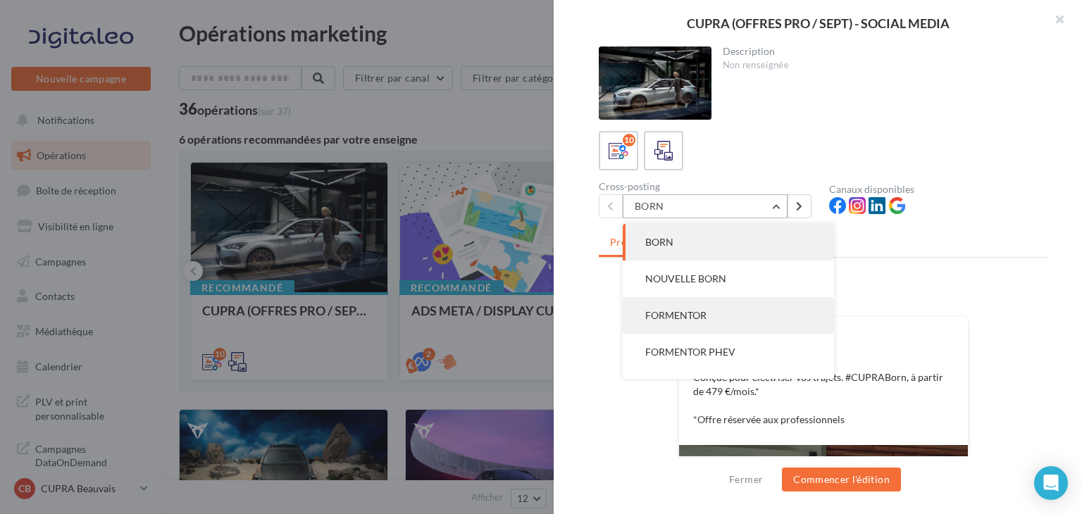
scroll to position [70, 0]
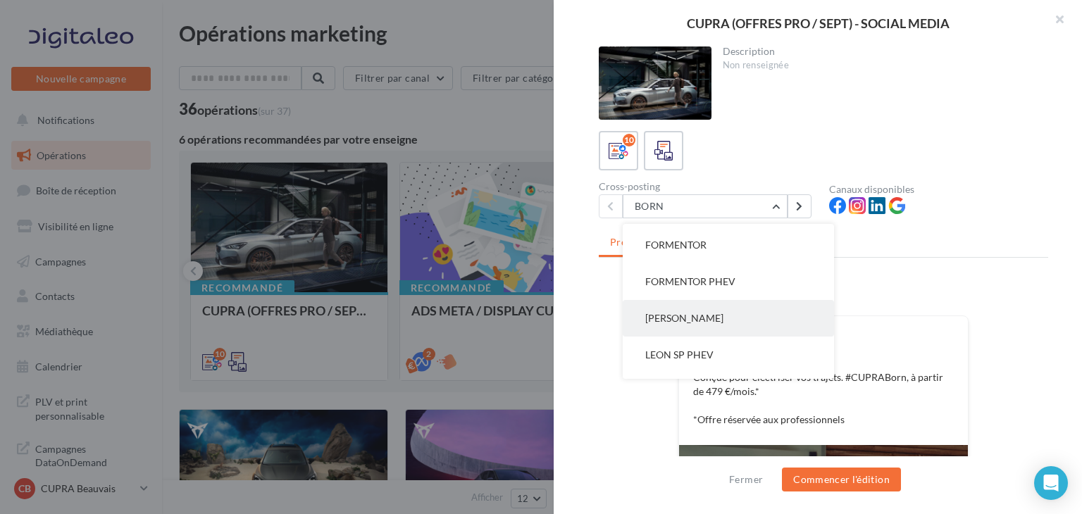
click at [716, 332] on button "LEON SP" at bounding box center [728, 318] width 211 height 37
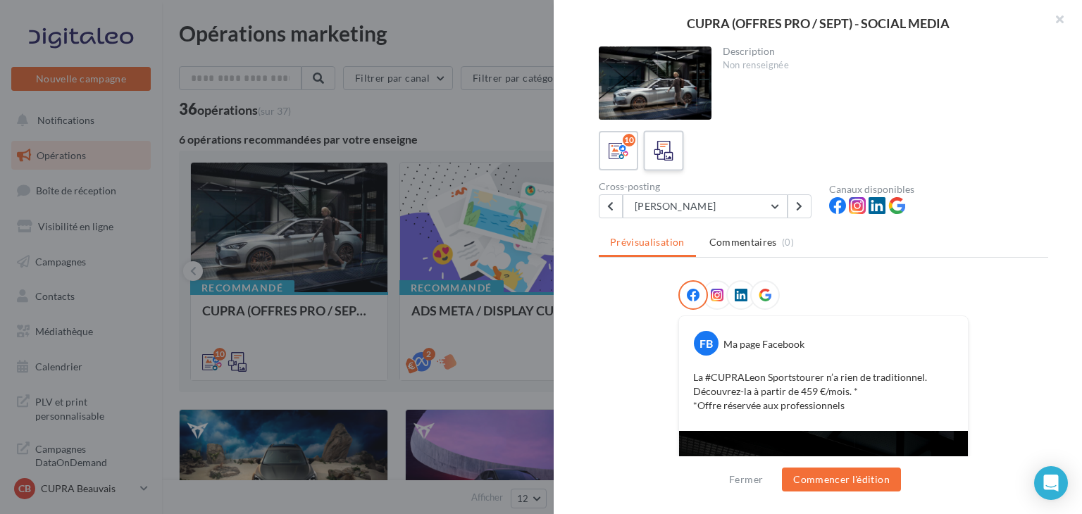
click at [671, 148] on icon at bounding box center [664, 151] width 20 height 20
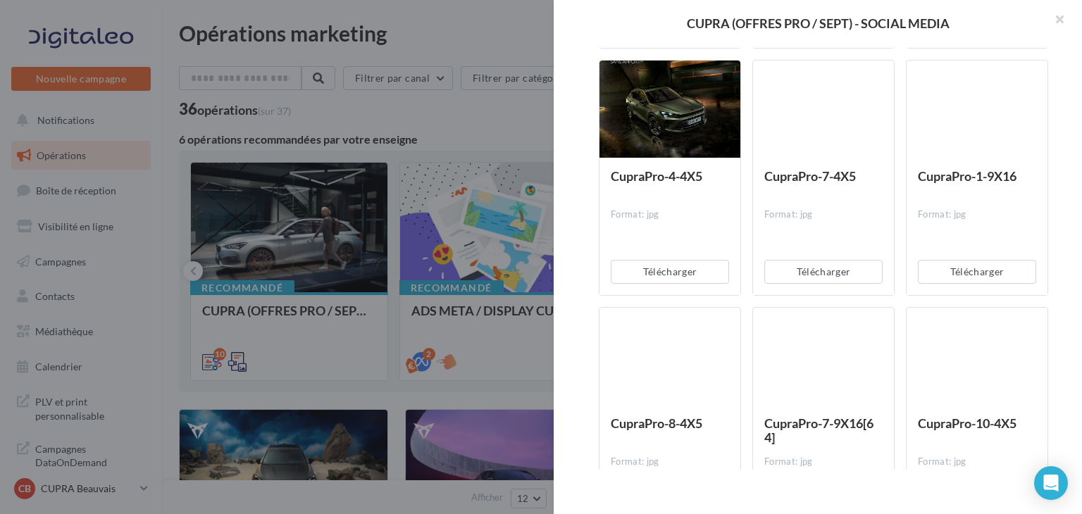
scroll to position [1197, 0]
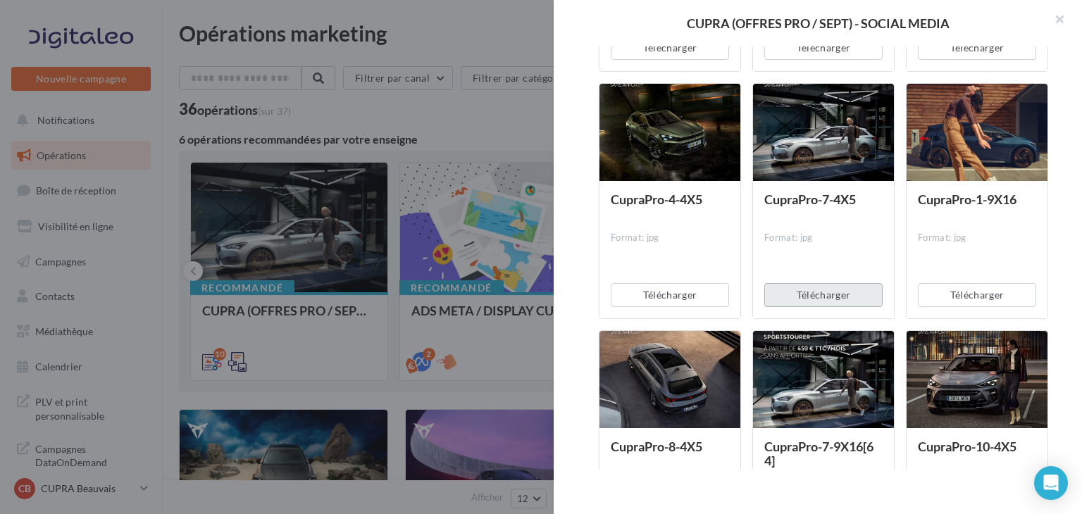
click at [823, 288] on button "Télécharger" at bounding box center [823, 295] width 118 height 24
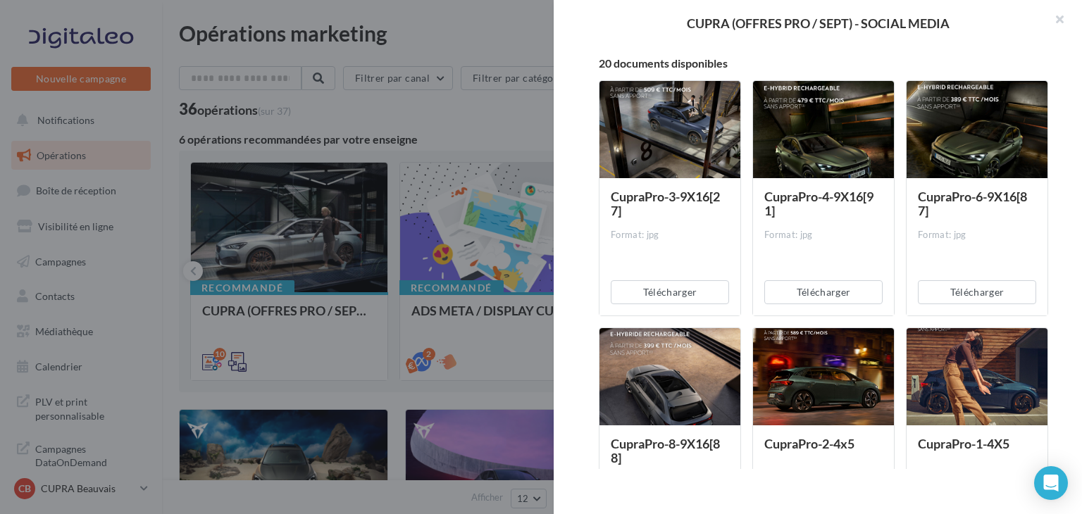
scroll to position [0, 0]
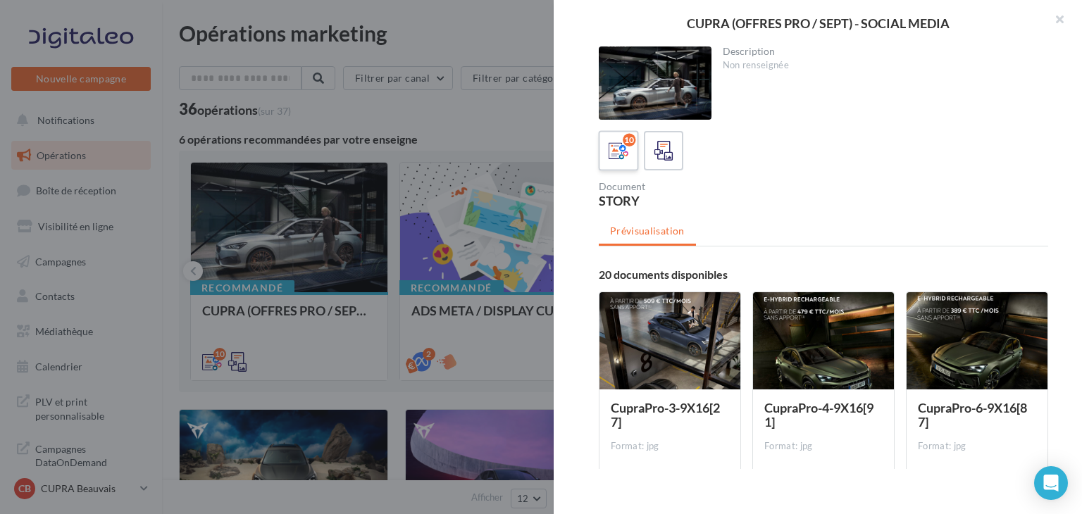
click at [617, 156] on icon at bounding box center [619, 151] width 20 height 20
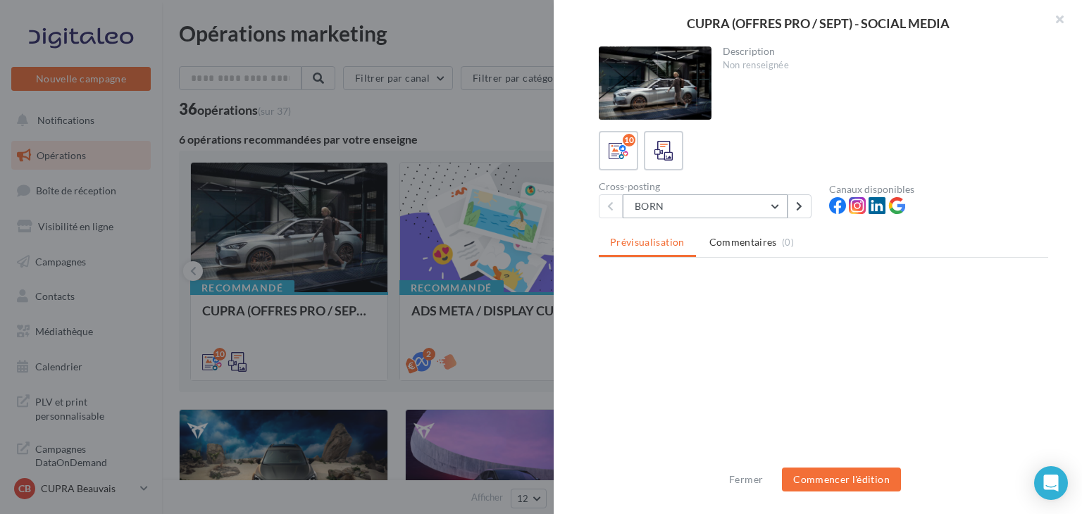
click at [778, 215] on button "BORN" at bounding box center [705, 206] width 165 height 24
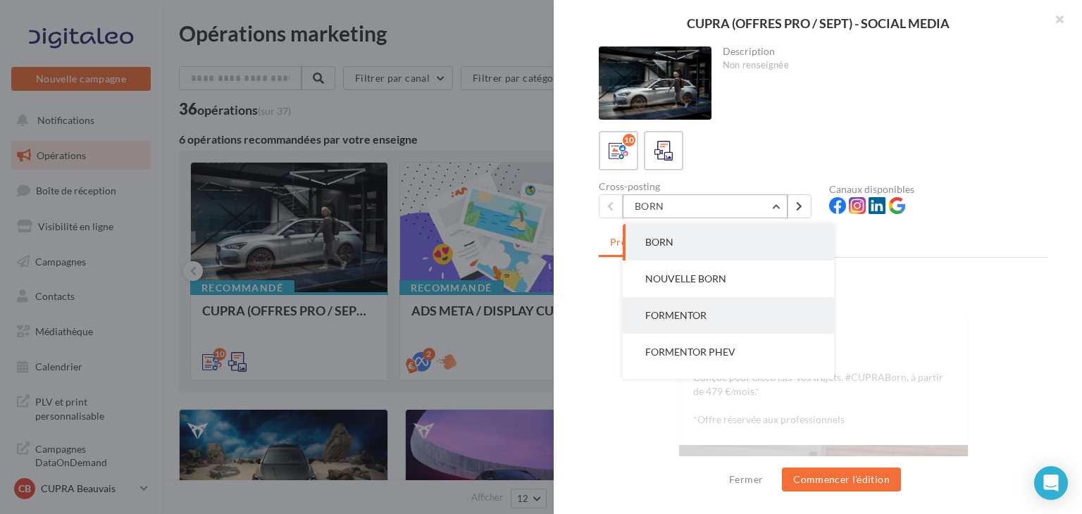
scroll to position [141, 0]
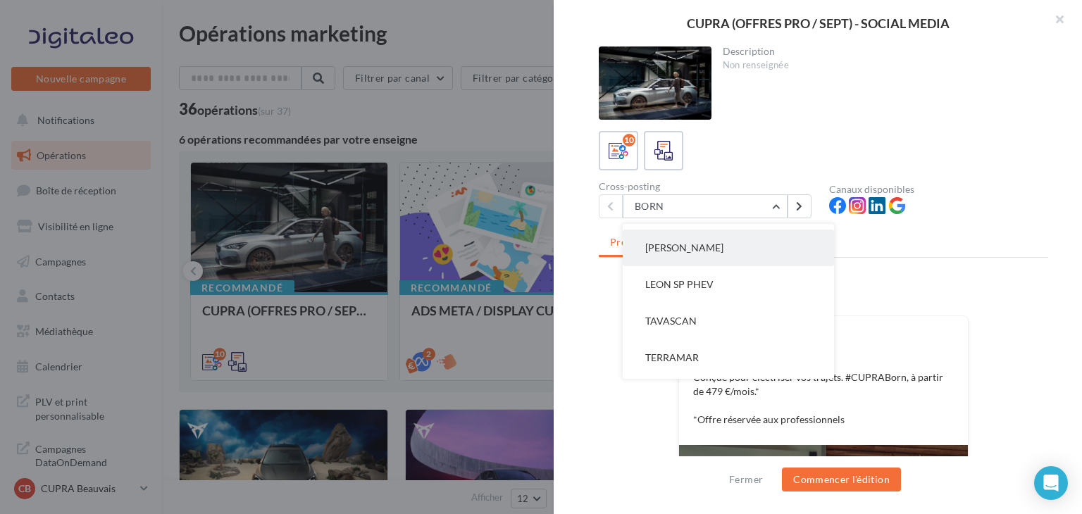
click at [750, 253] on button "LEON SP" at bounding box center [728, 248] width 211 height 37
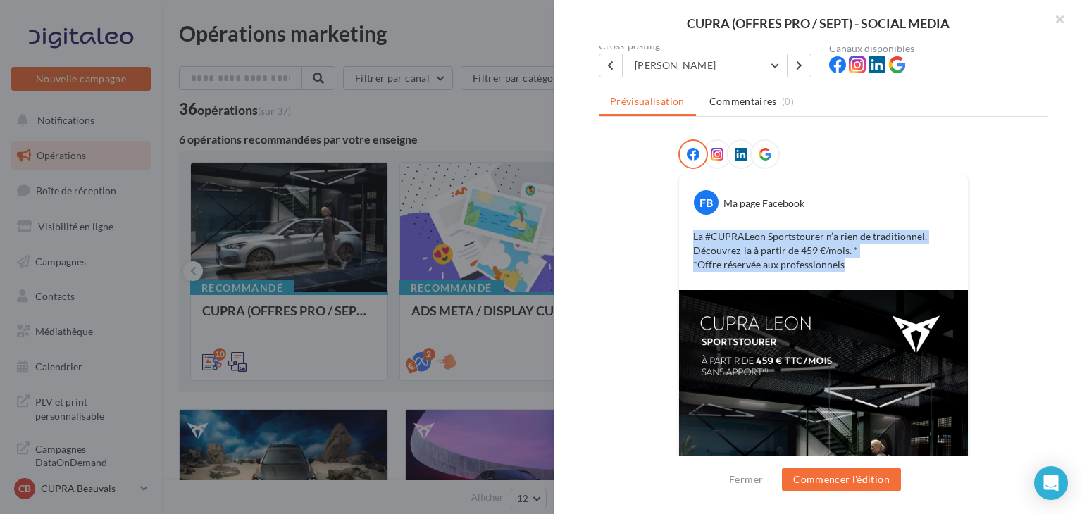
drag, startPoint x: 848, startPoint y: 266, endPoint x: 685, endPoint y: 224, distance: 168.8
click at [685, 226] on div "La #CUPRALeon Sportstourer n’a rien de traditionnel. Découvrez-la à partir de 4…" at bounding box center [824, 250] width 282 height 49
copy p "La #CUPRALeon Sportstourer n’a rien de traditionnel. Découvrez-la à partir de 4…"
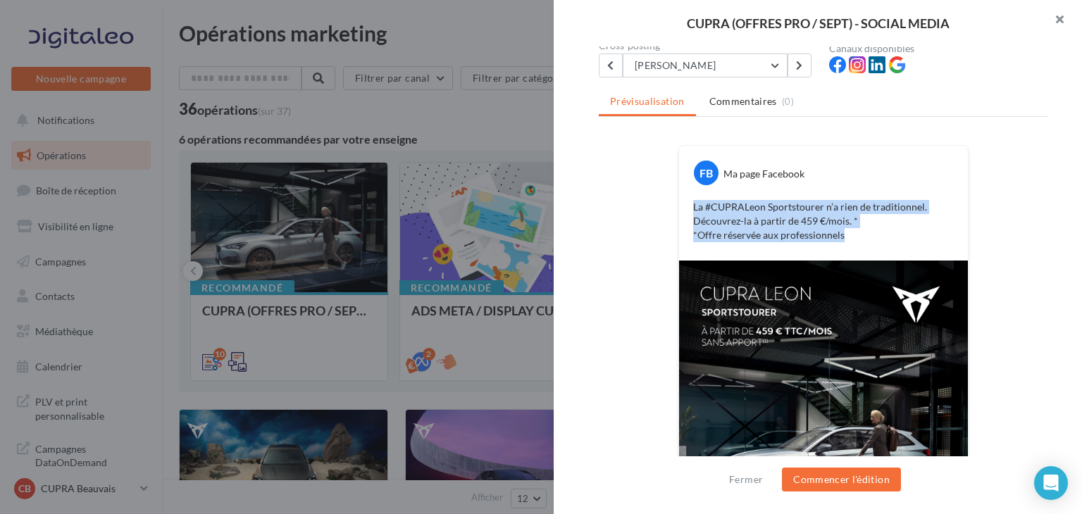
click at [1062, 13] on button "button" at bounding box center [1054, 21] width 56 height 42
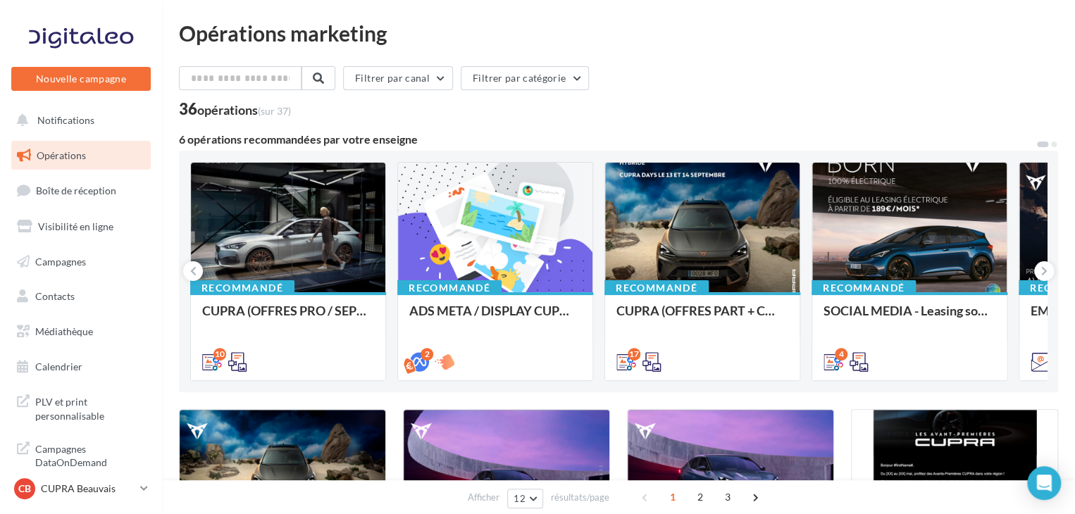
click at [152, 487] on div "CB CUPRA Beauvais cupra_beauvais" at bounding box center [81, 494] width 162 height 39
click at [149, 490] on link "CB CUPRA Beauvais cupra_beauvais" at bounding box center [80, 488] width 139 height 27
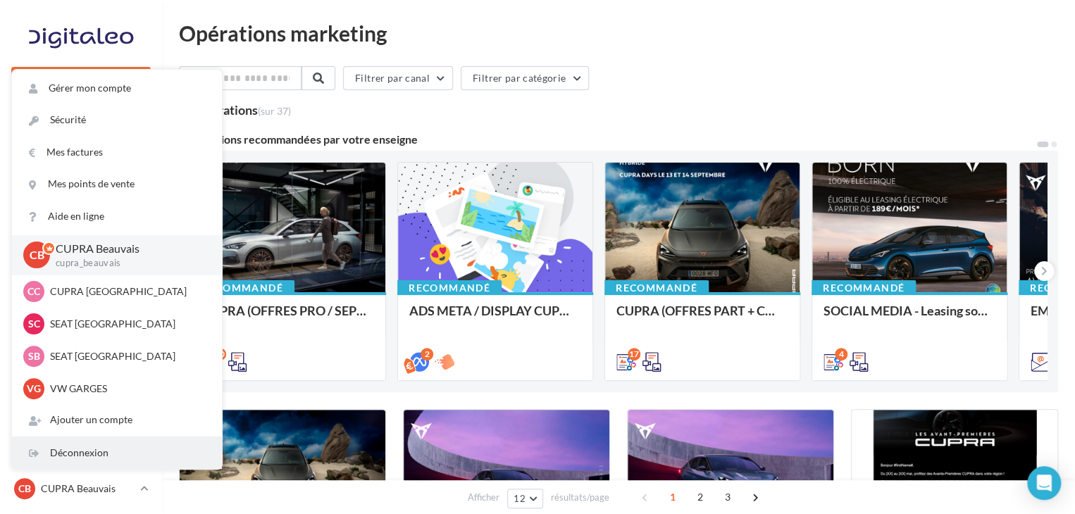
click at [135, 456] on div "Déconnexion" at bounding box center [117, 453] width 210 height 32
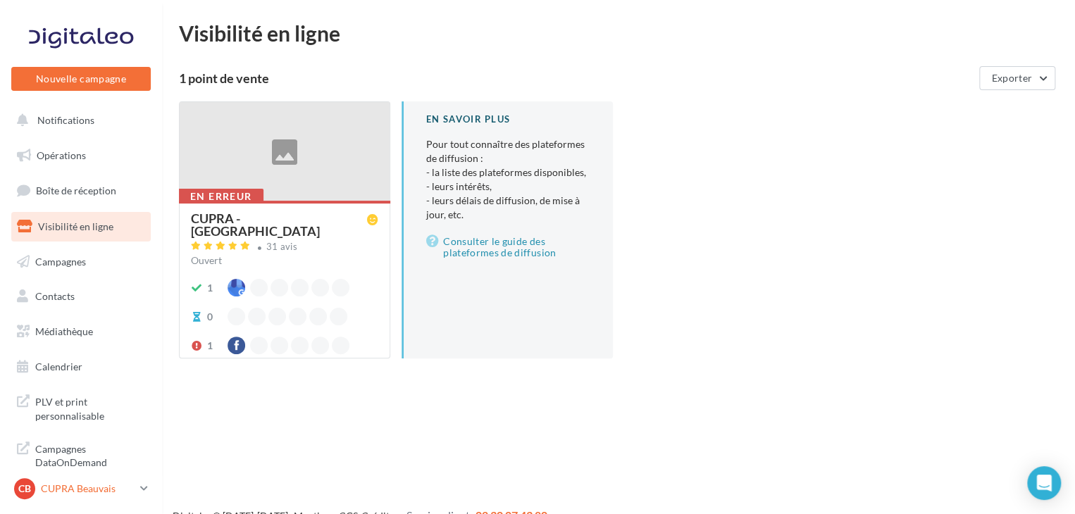
click at [118, 493] on p "CUPRA Beauvais" at bounding box center [88, 489] width 94 height 14
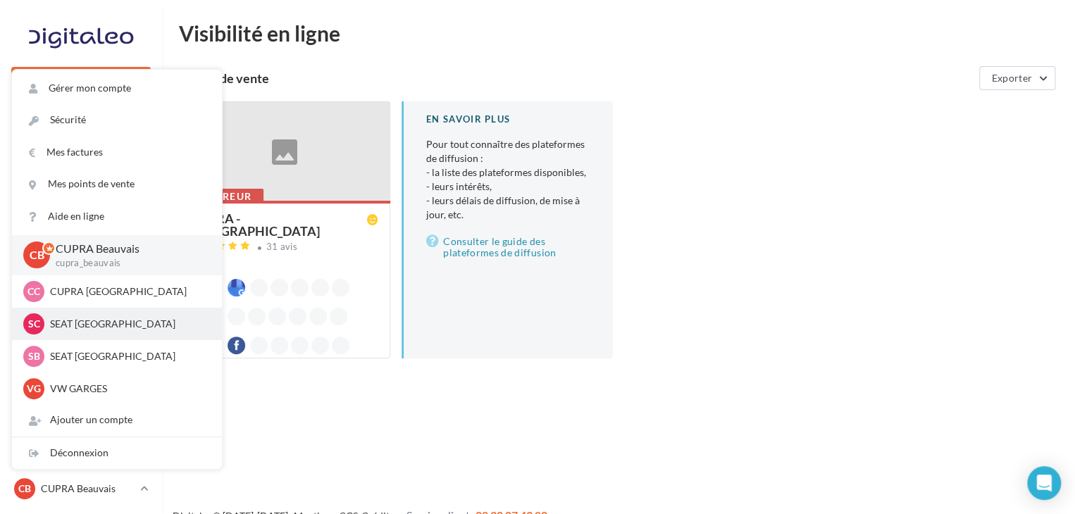
click at [124, 320] on p "SEAT [GEOGRAPHIC_DATA]" at bounding box center [127, 324] width 155 height 14
